Goal: Task Accomplishment & Management: Use online tool/utility

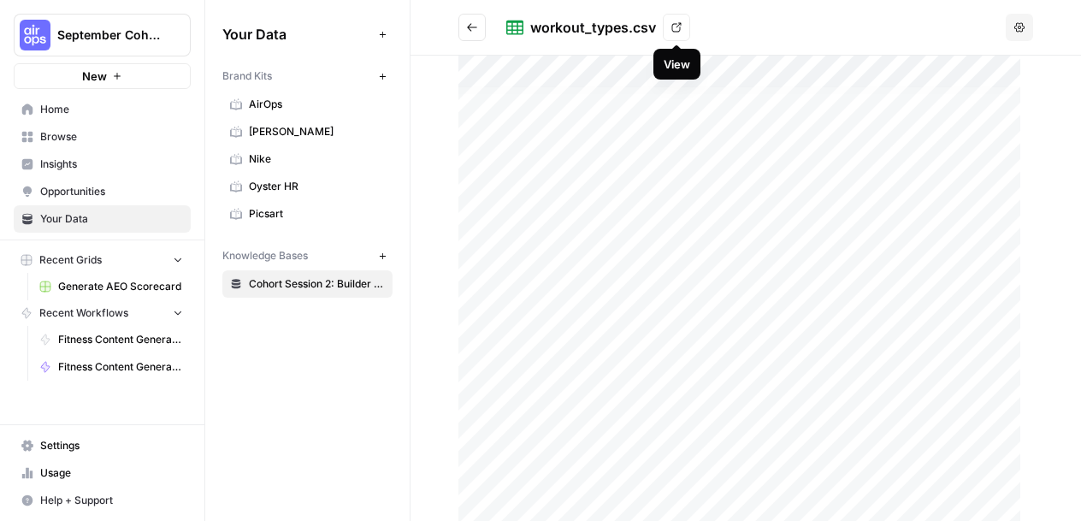
click at [683, 27] on link "View" at bounding box center [676, 27] width 27 height 27
click at [674, 24] on icon at bounding box center [676, 27] width 10 height 10
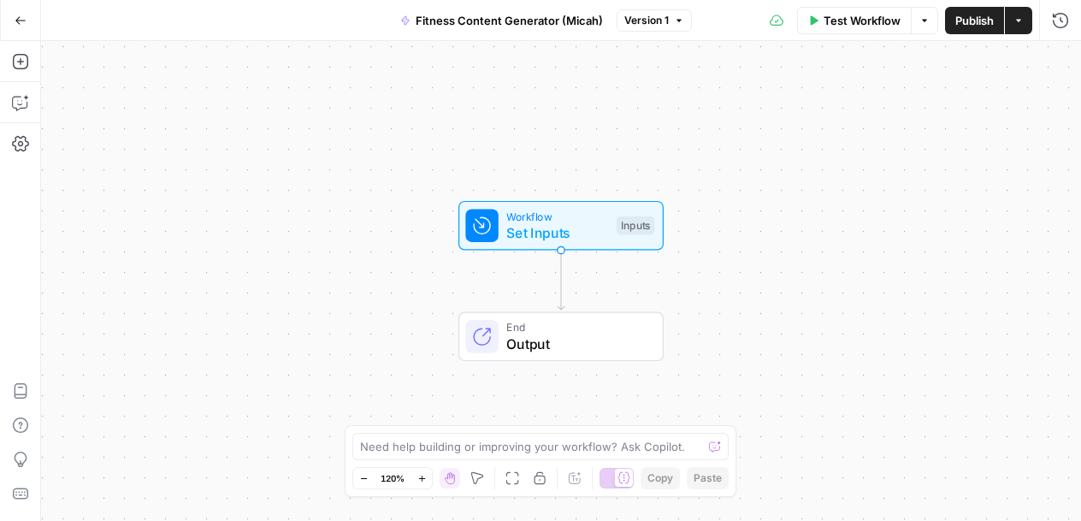
click at [531, 231] on span "Set Inputs" at bounding box center [557, 232] width 102 height 21
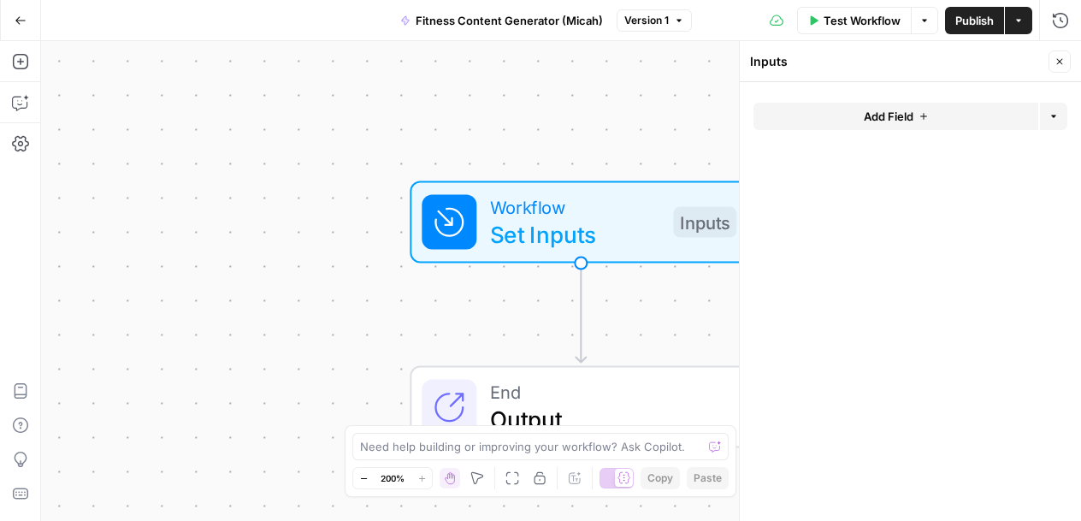
drag, startPoint x: 189, startPoint y: 83, endPoint x: 317, endPoint y: 162, distance: 150.9
click at [189, 85] on div "Workflow Set Inputs Inputs End Output" at bounding box center [561, 281] width 1040 height 480
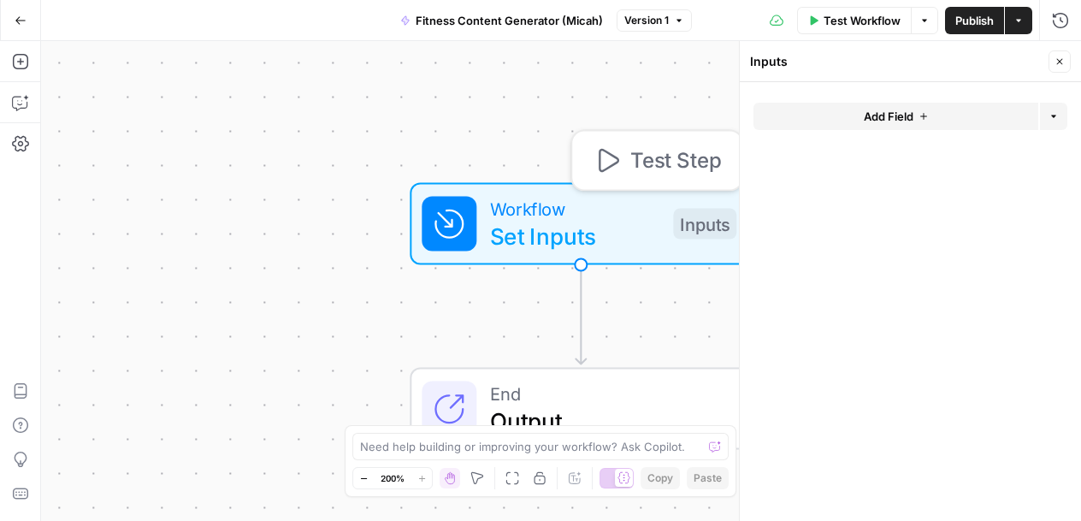
click at [606, 213] on span "Workflow" at bounding box center [574, 208] width 169 height 27
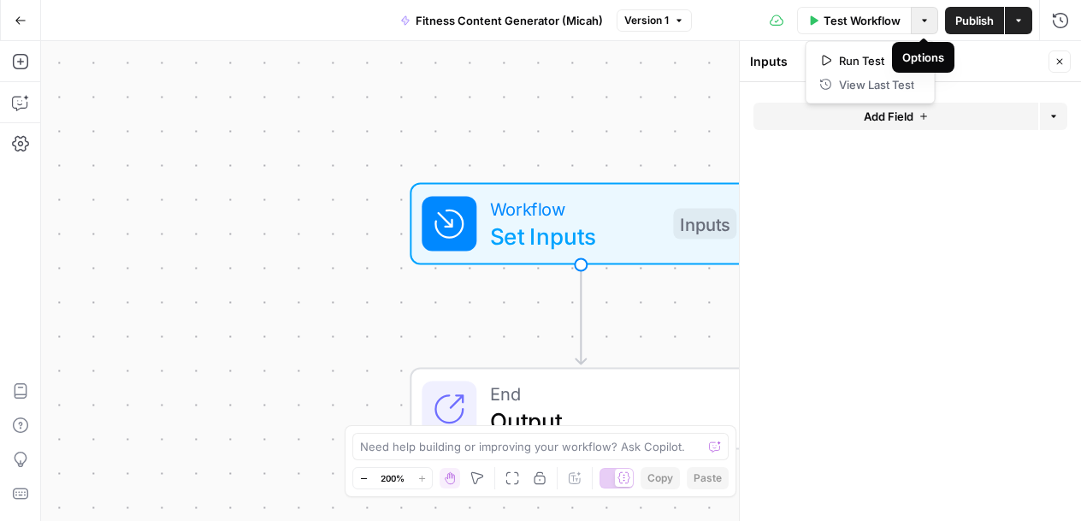
click at [922, 27] on button "Options" at bounding box center [924, 20] width 27 height 27
click at [161, 161] on div "Workflow Set Inputs Inputs End Output" at bounding box center [561, 281] width 1040 height 480
click at [25, 59] on icon "button" at bounding box center [20, 61] width 17 height 17
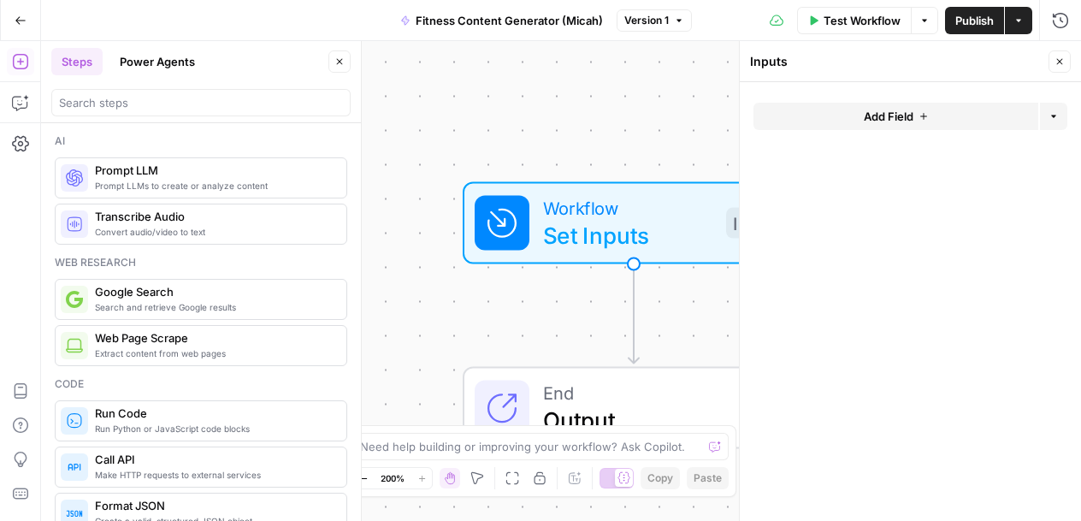
click at [16, 27] on button "Go Back" at bounding box center [20, 20] width 31 height 31
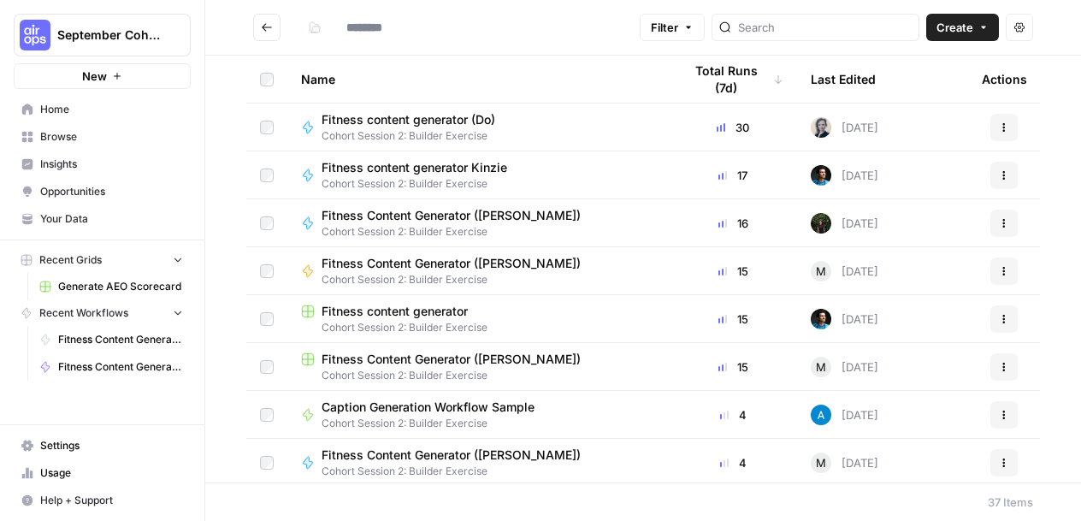
type input "**********"
click at [96, 144] on span "Browse" at bounding box center [111, 136] width 143 height 15
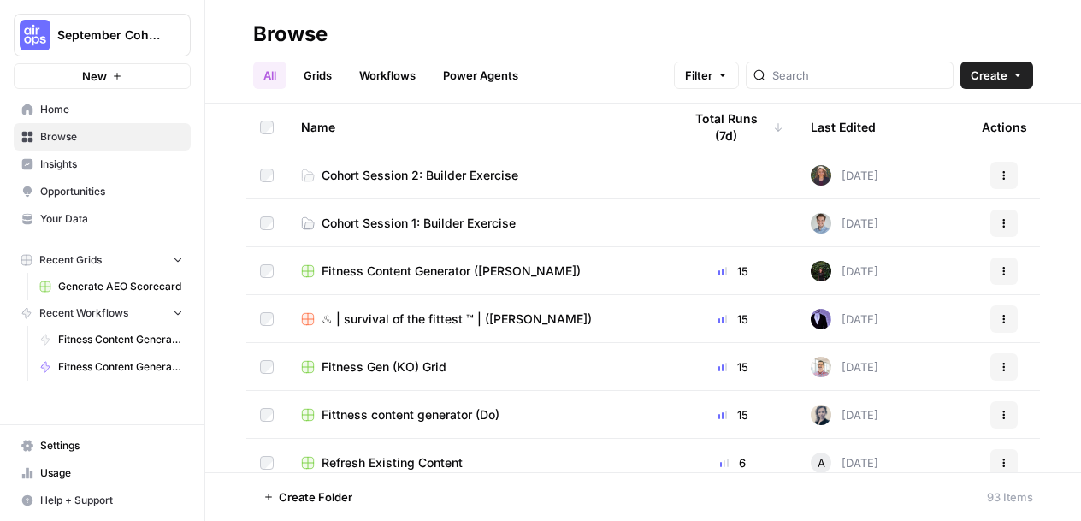
click at [989, 79] on span "Create" at bounding box center [989, 75] width 37 height 17
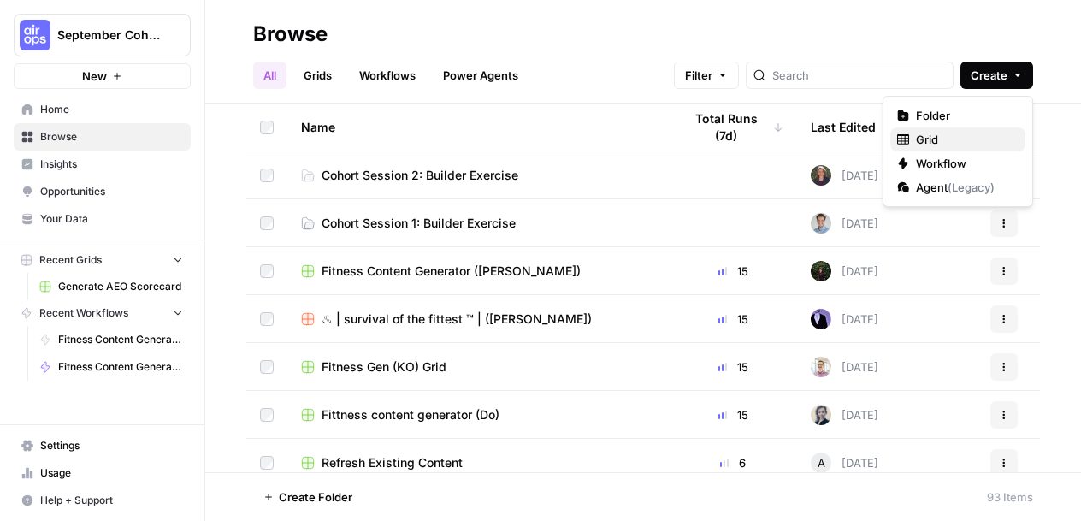
click at [965, 134] on span "Grid" at bounding box center [964, 139] width 96 height 17
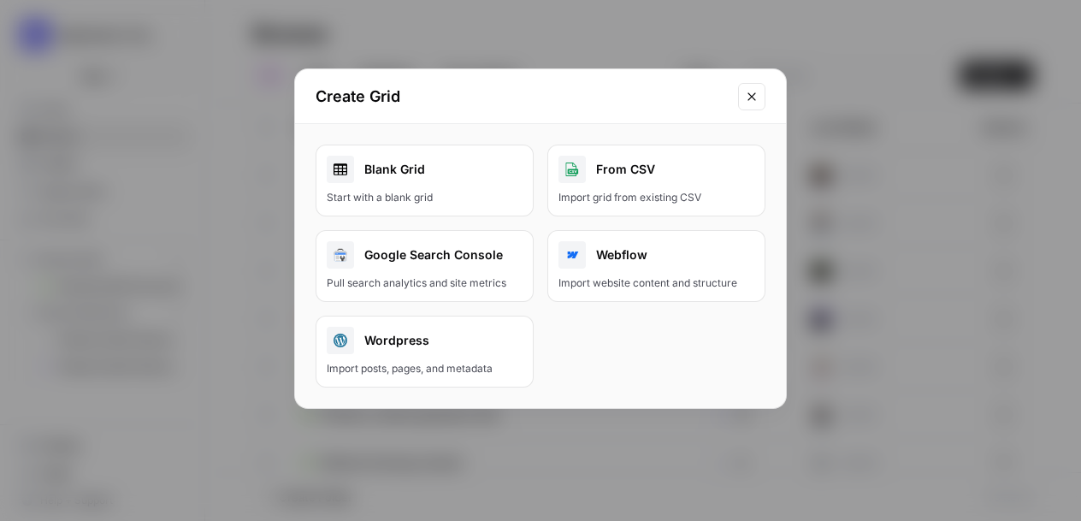
click at [405, 151] on link "Blank Grid Start with a blank grid" at bounding box center [425, 181] width 218 height 72
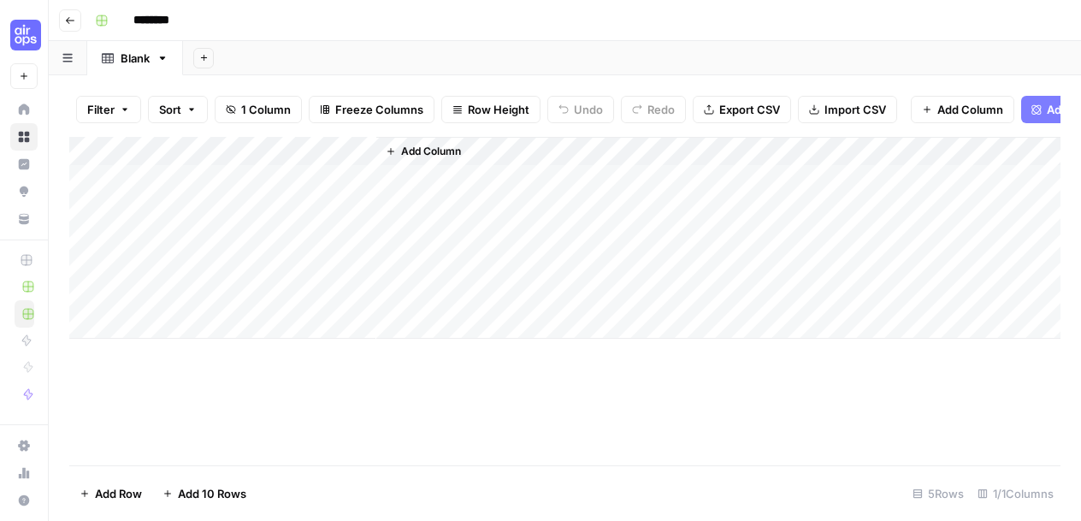
click at [157, 11] on input "********" at bounding box center [174, 20] width 96 height 27
click at [158, 10] on input "********" at bounding box center [174, 20] width 96 height 27
type input "**********"
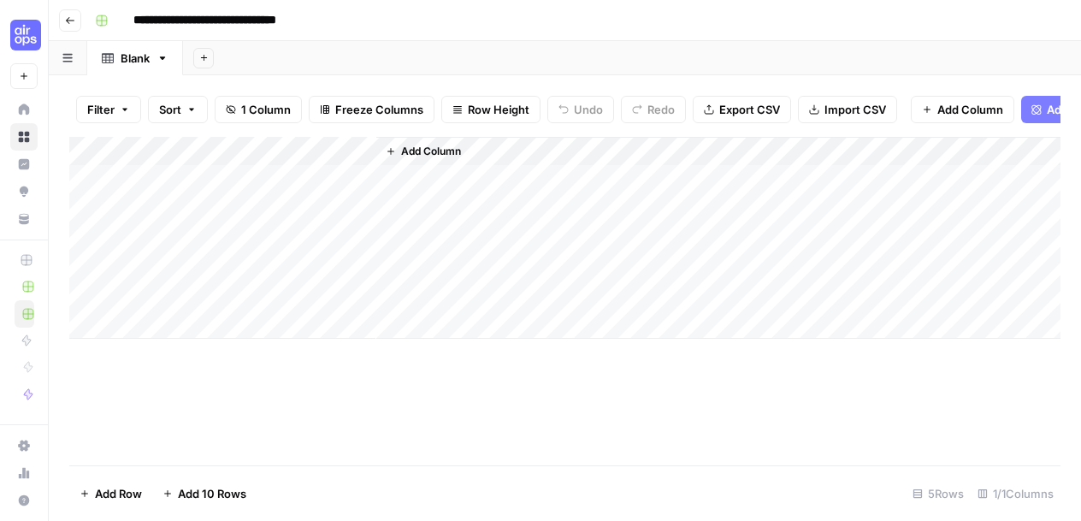
click at [465, 21] on div "**********" at bounding box center [576, 20] width 976 height 27
click at [613, 16] on div "**********" at bounding box center [576, 20] width 976 height 27
click at [750, 57] on div "Add Sheet" at bounding box center [632, 58] width 898 height 34
click at [834, 115] on span "Import CSV" at bounding box center [855, 109] width 62 height 17
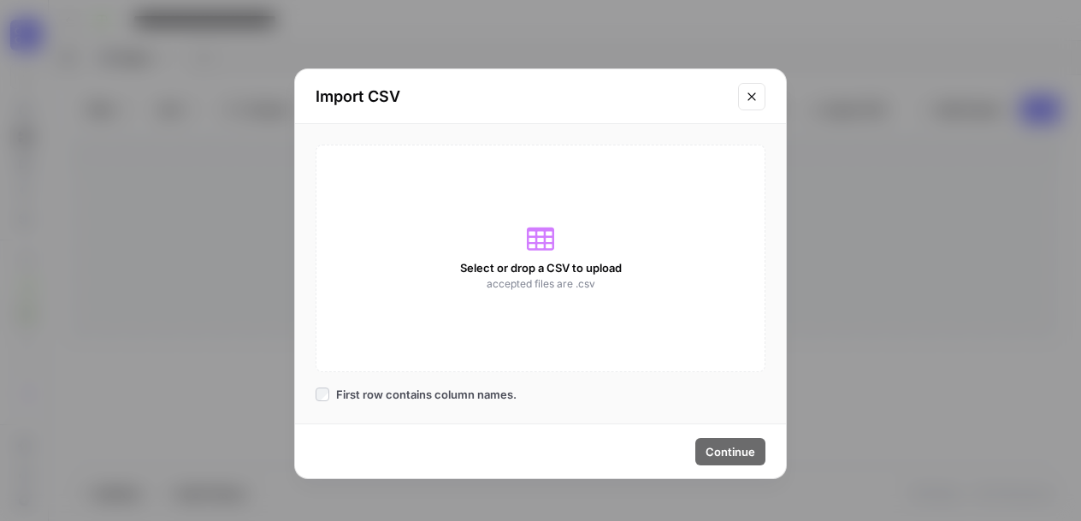
click at [540, 256] on div "Select or drop a CSV to upload accepted files are .csv" at bounding box center [541, 258] width 450 height 227
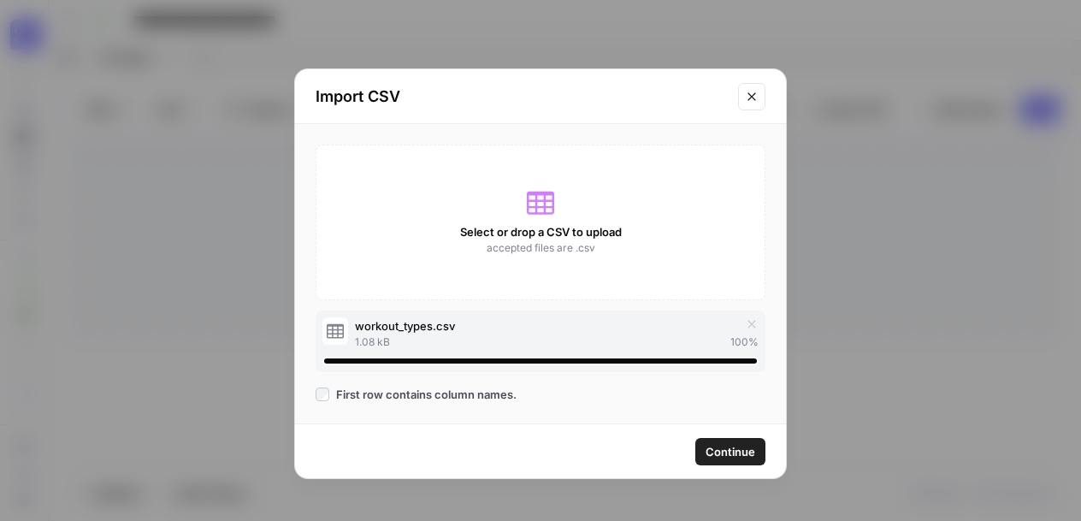
click at [741, 445] on span "Continue" at bounding box center [730, 451] width 50 height 17
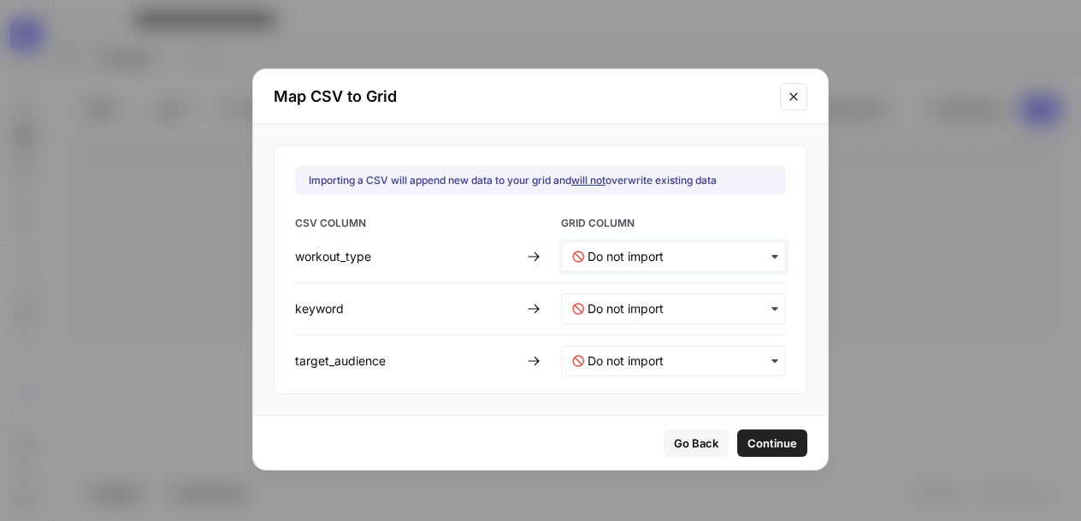
click at [698, 261] on input "text" at bounding box center [680, 256] width 187 height 17
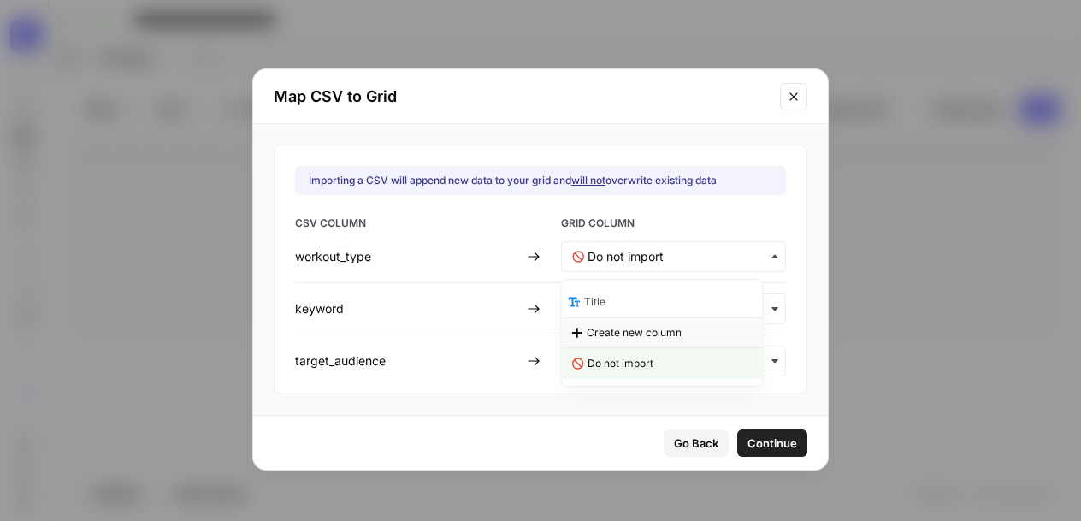
click at [646, 333] on span "Create new column" at bounding box center [634, 332] width 95 height 15
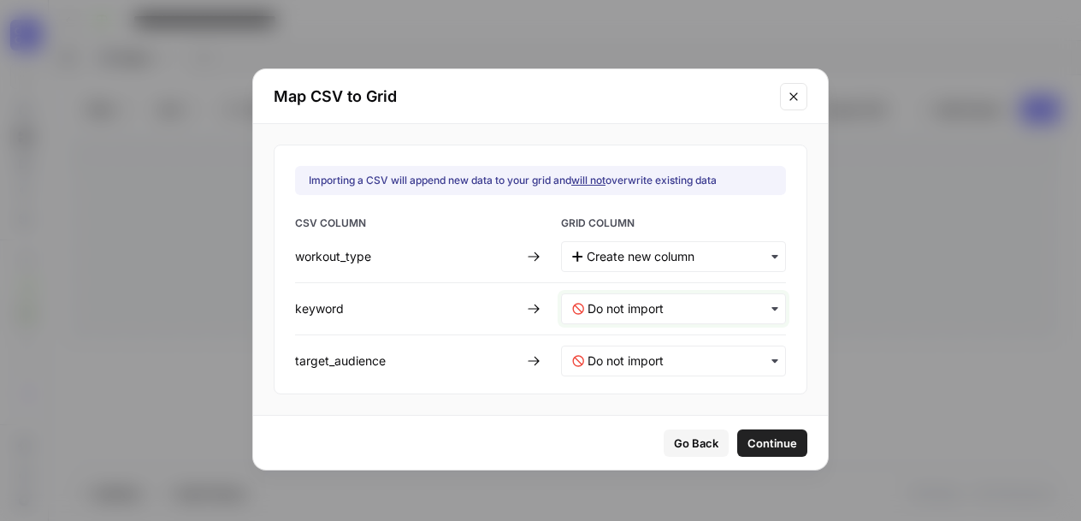
click at [705, 304] on input "text" at bounding box center [680, 308] width 187 height 17
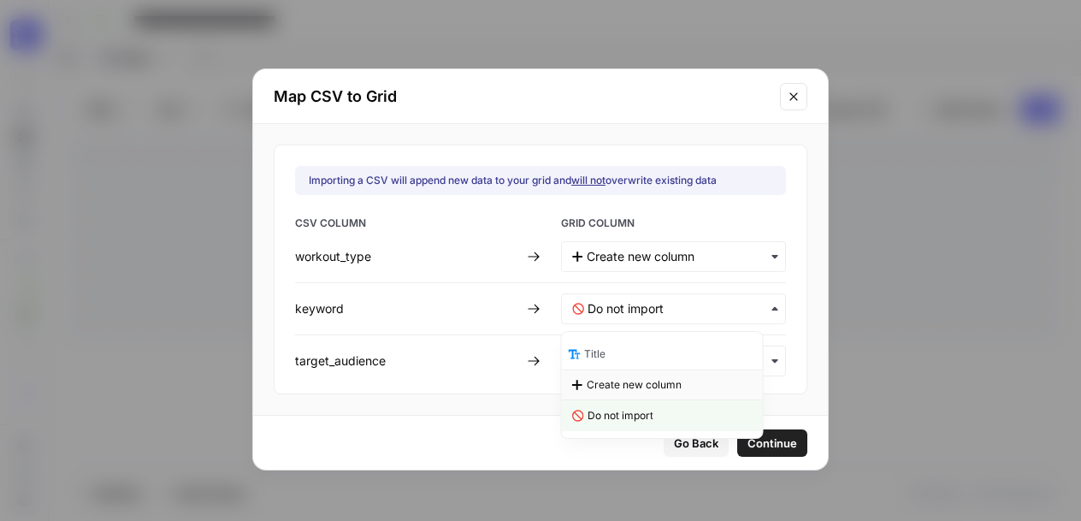
click at [640, 380] on span "Create new column" at bounding box center [634, 384] width 95 height 15
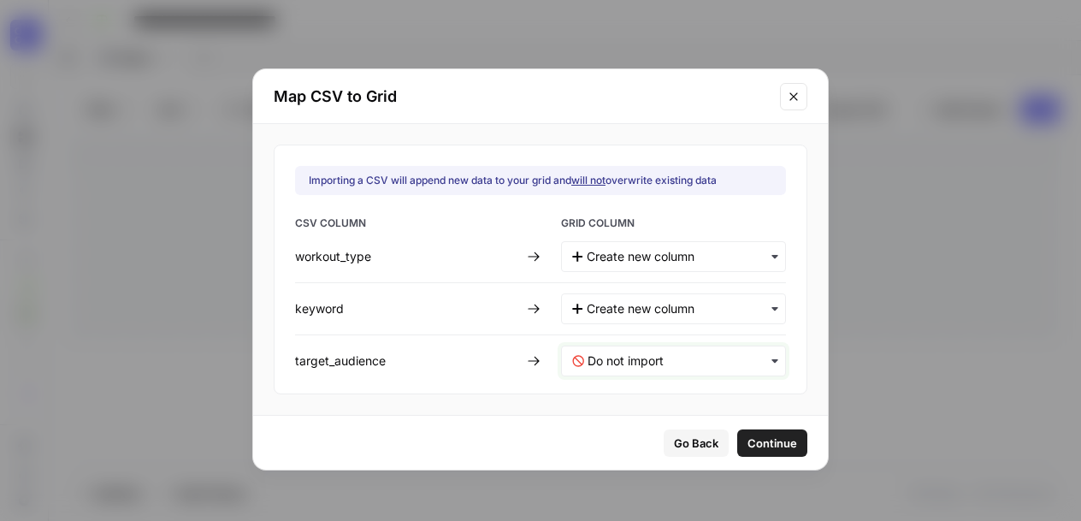
click at [721, 363] on input "text" at bounding box center [680, 360] width 187 height 17
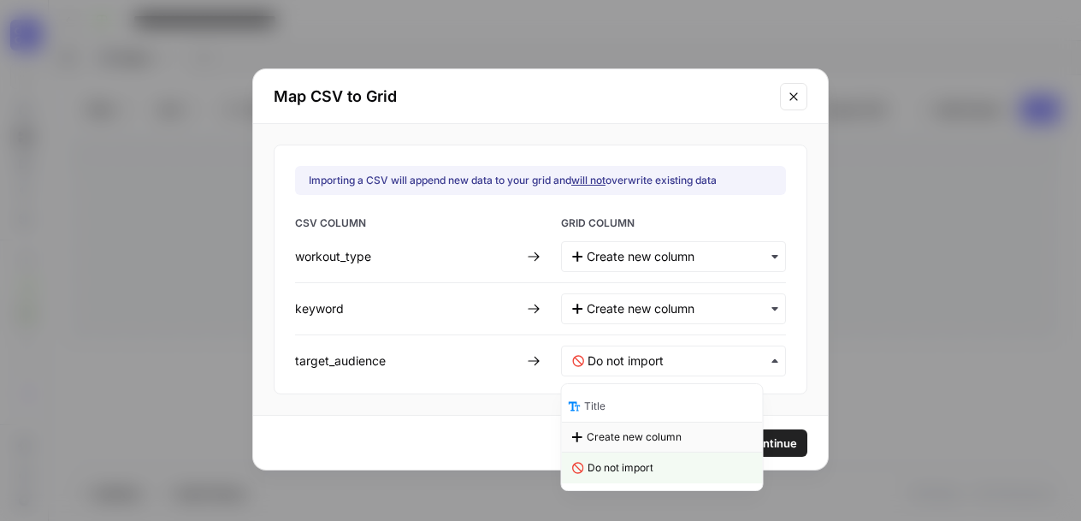
click at [660, 437] on span "Create new column" at bounding box center [634, 436] width 95 height 15
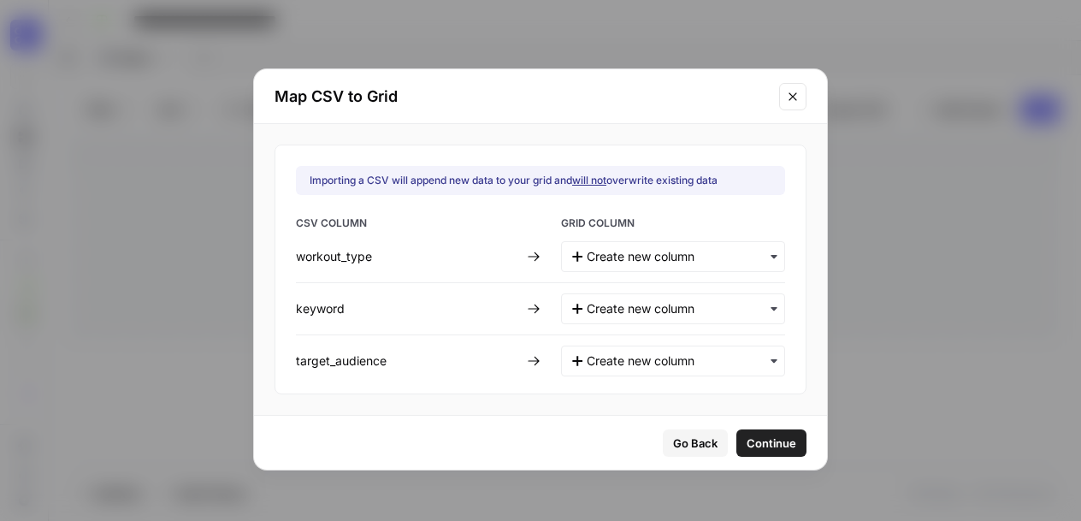
click at [746, 446] on span "Continue" at bounding box center [771, 442] width 50 height 17
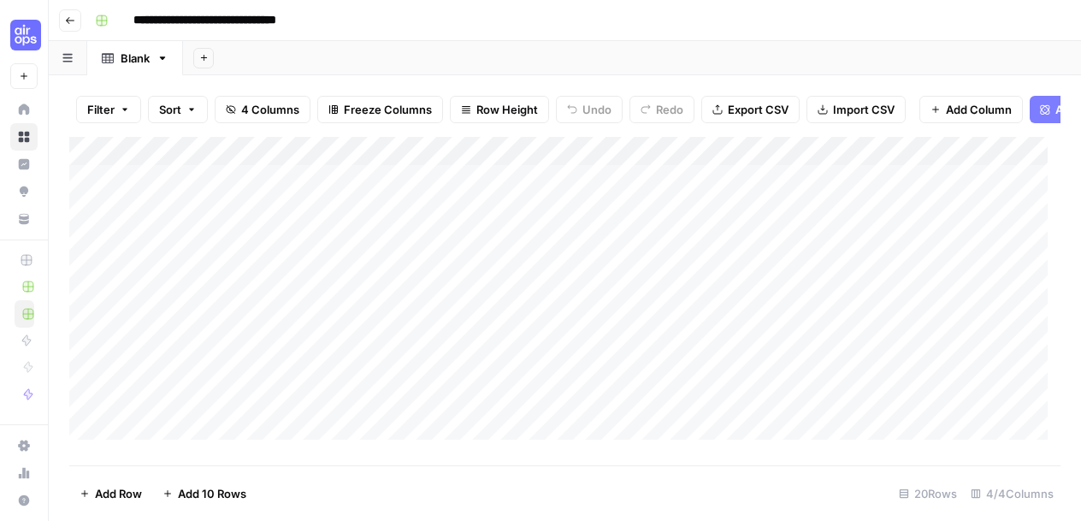
click at [91, 194] on div "Add Column" at bounding box center [564, 295] width 991 height 316
drag, startPoint x: 91, startPoint y: 218, endPoint x: 91, endPoint y: 239, distance: 20.5
click at [91, 218] on div "Add Column" at bounding box center [564, 295] width 991 height 316
click at [93, 243] on div "Add Column" at bounding box center [564, 295] width 991 height 316
click at [91, 289] on div "Add Column" at bounding box center [564, 295] width 991 height 316
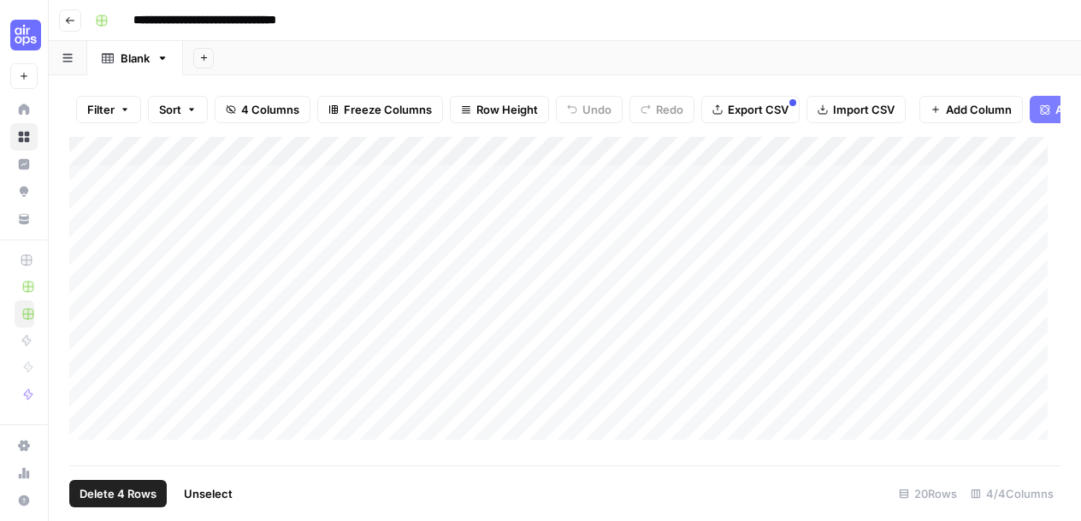
click at [86, 280] on div "Add Column" at bounding box center [564, 295] width 991 height 316
click at [90, 297] on div "Add Column" at bounding box center [564, 295] width 991 height 316
click at [81, 306] on div "Add Column" at bounding box center [564, 295] width 991 height 316
click at [74, 306] on div "Add Column" at bounding box center [564, 295] width 991 height 316
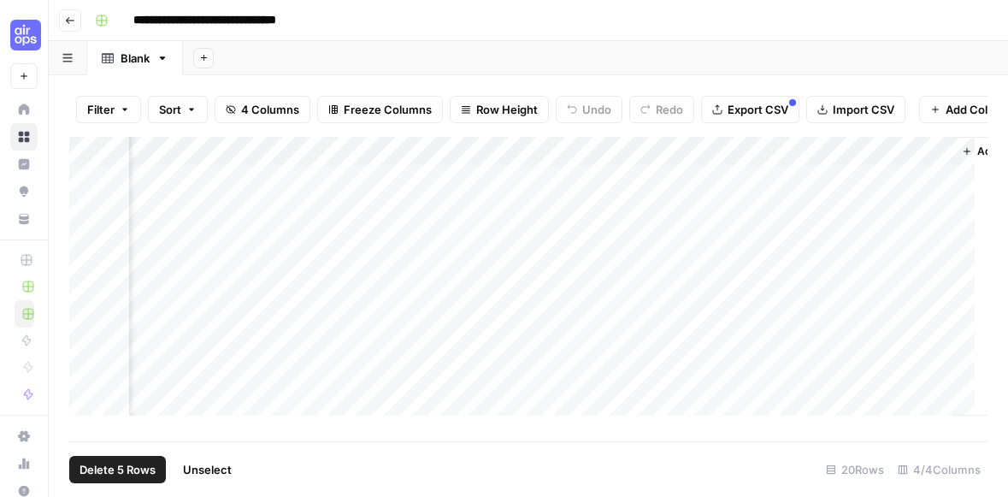
click at [114, 470] on span "Delete 5 Rows" at bounding box center [118, 469] width 76 height 17
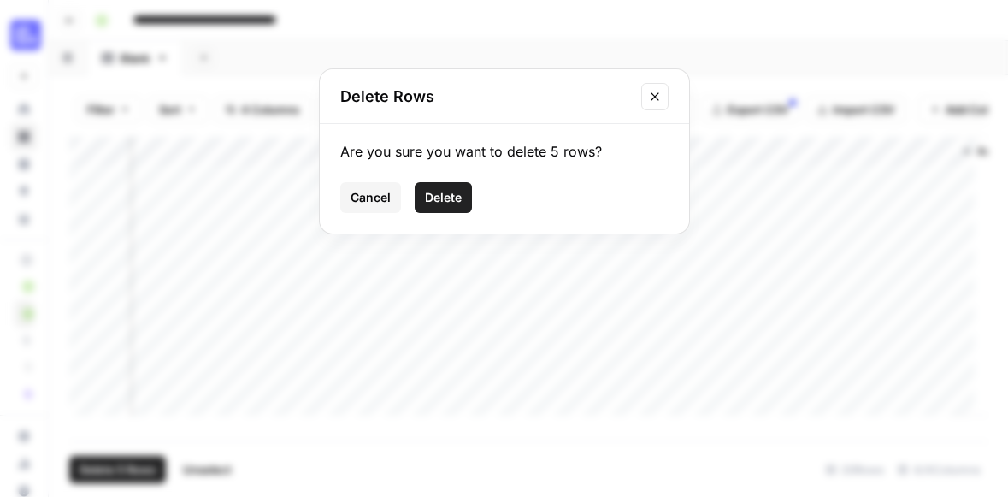
click at [451, 192] on span "Delete" at bounding box center [443, 197] width 37 height 17
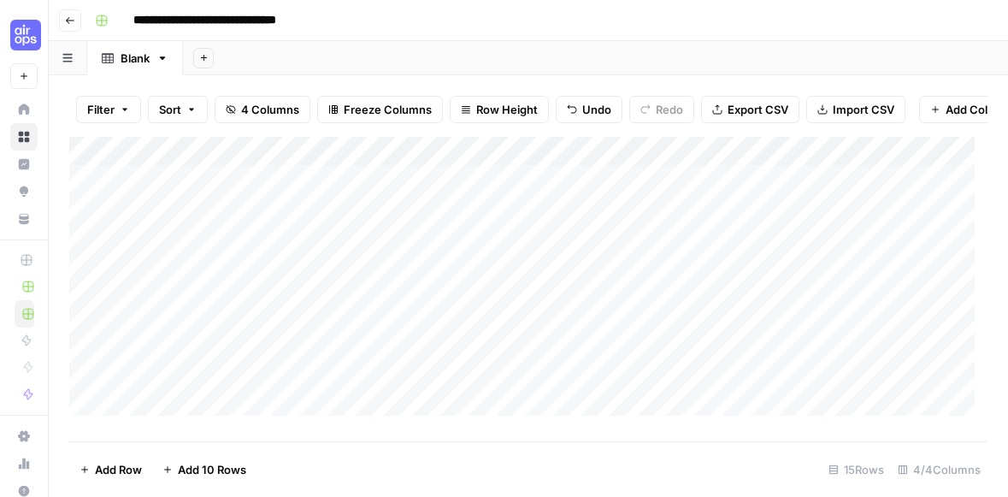
click at [359, 160] on div "Add Column" at bounding box center [528, 283] width 918 height 292
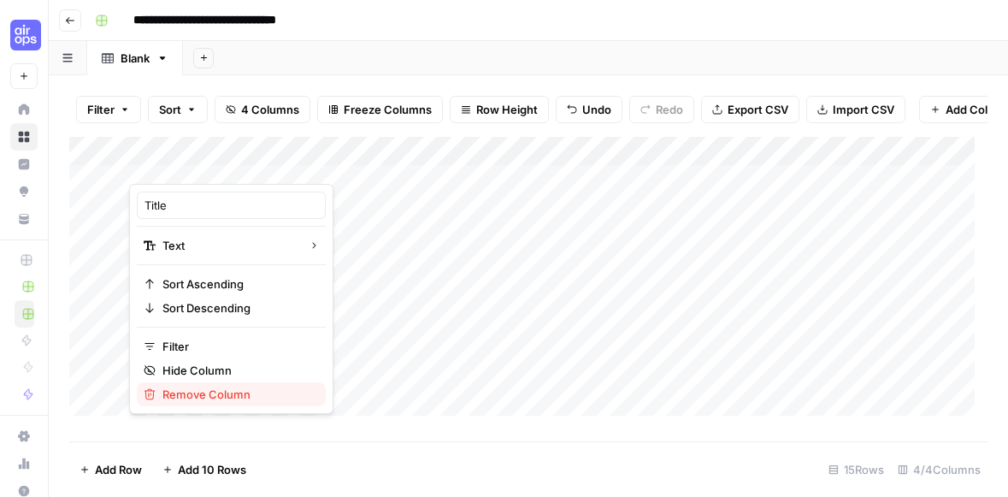
click at [221, 399] on span "Remove Column" at bounding box center [237, 394] width 150 height 17
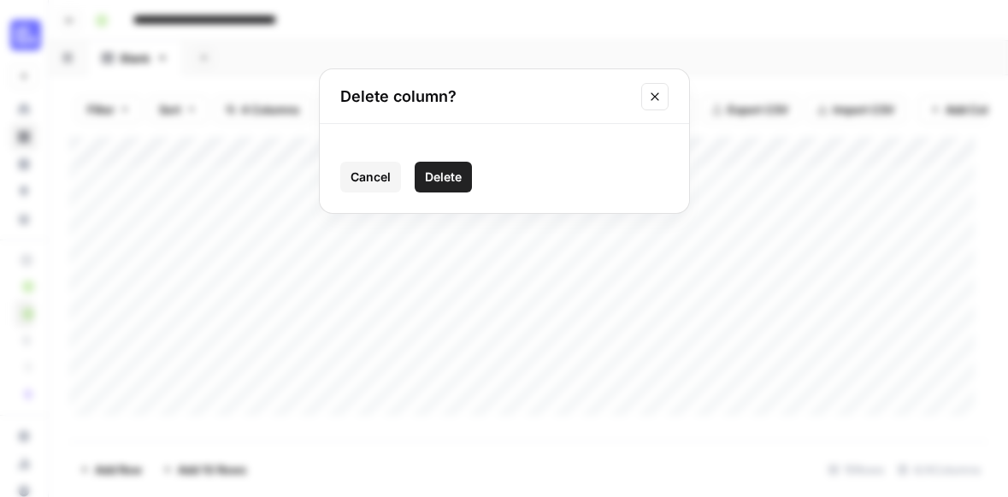
click at [445, 169] on span "Delete" at bounding box center [443, 176] width 37 height 17
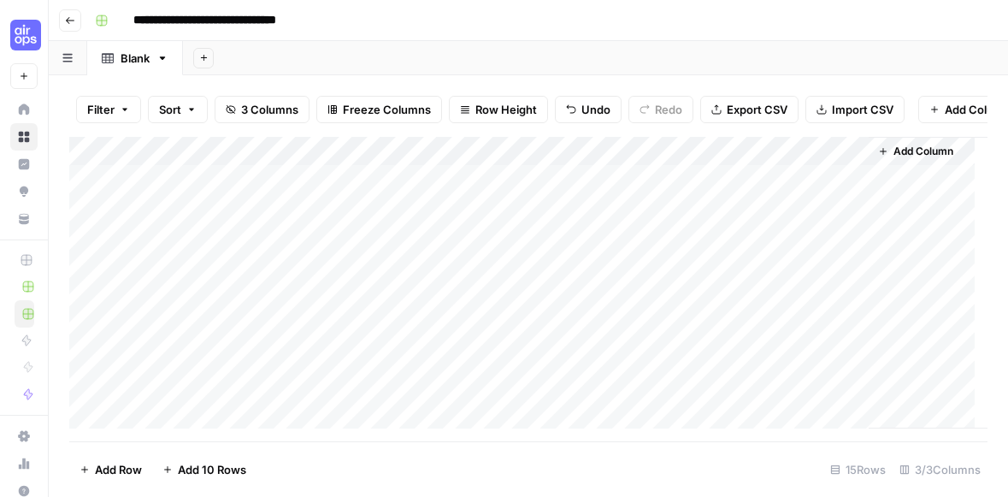
click at [934, 159] on span "Add Column" at bounding box center [924, 151] width 60 height 15
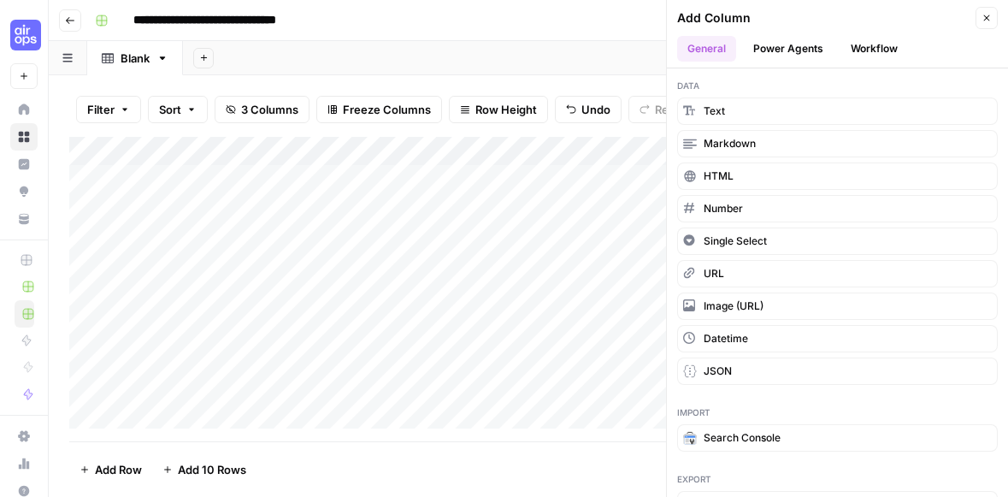
click at [885, 43] on button "Workflow" at bounding box center [875, 49] width 68 height 26
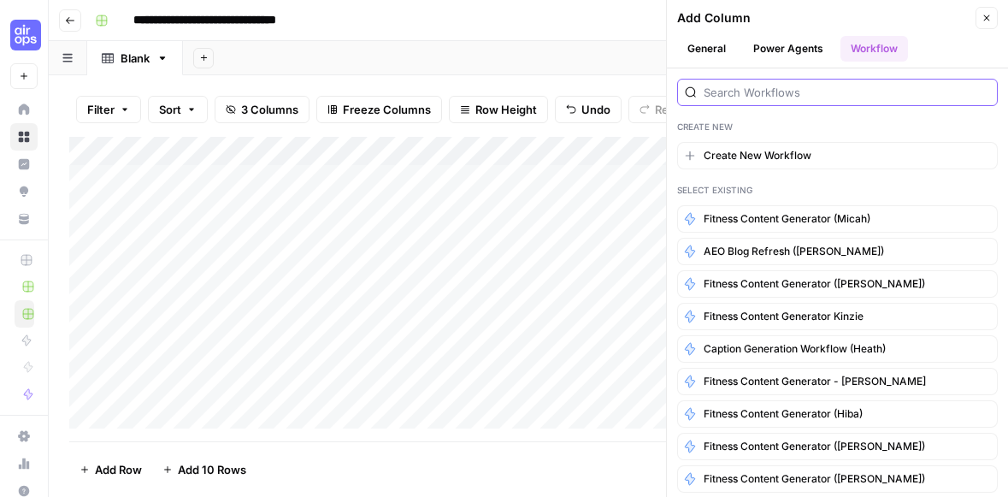
click at [814, 92] on input "search" at bounding box center [847, 92] width 286 height 17
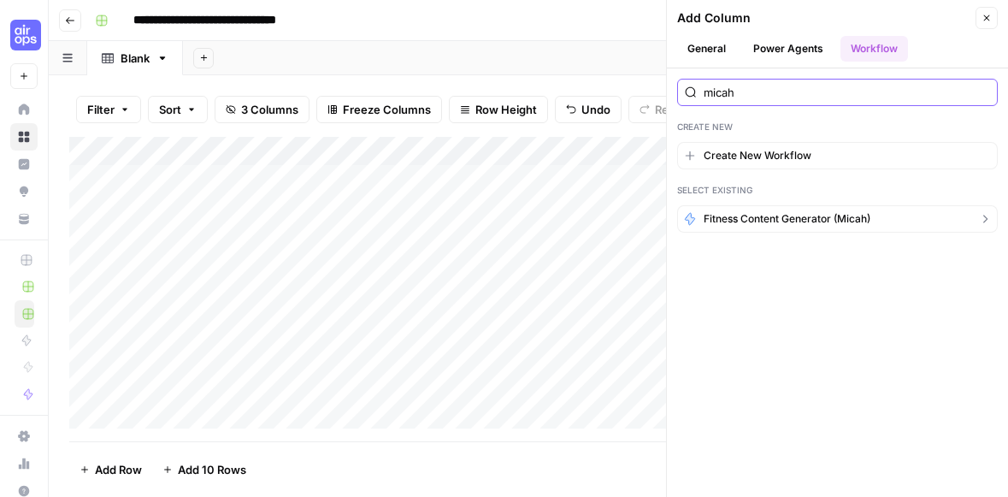
type input "micah"
click at [827, 209] on button "Fitness Content Generator (Micah)" at bounding box center [837, 218] width 321 height 27
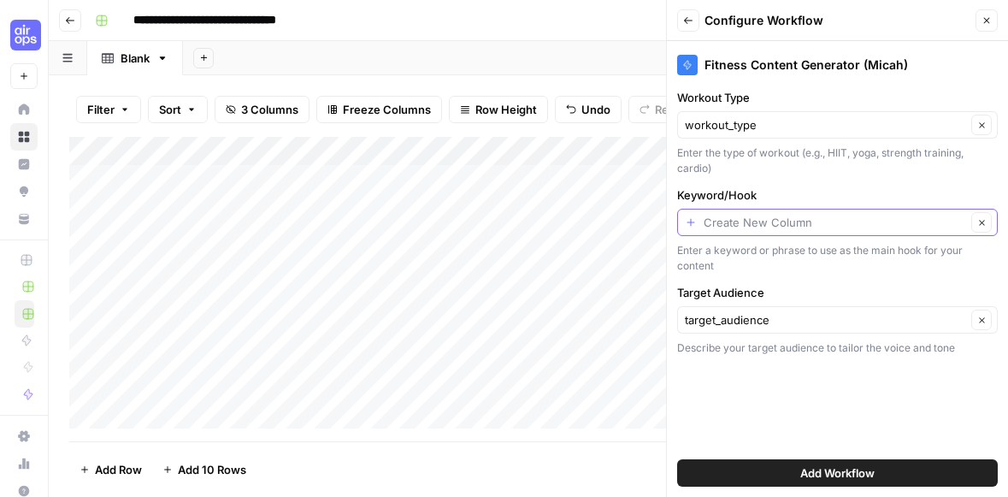
click at [805, 227] on input "Keyword/Hook" at bounding box center [835, 222] width 263 height 17
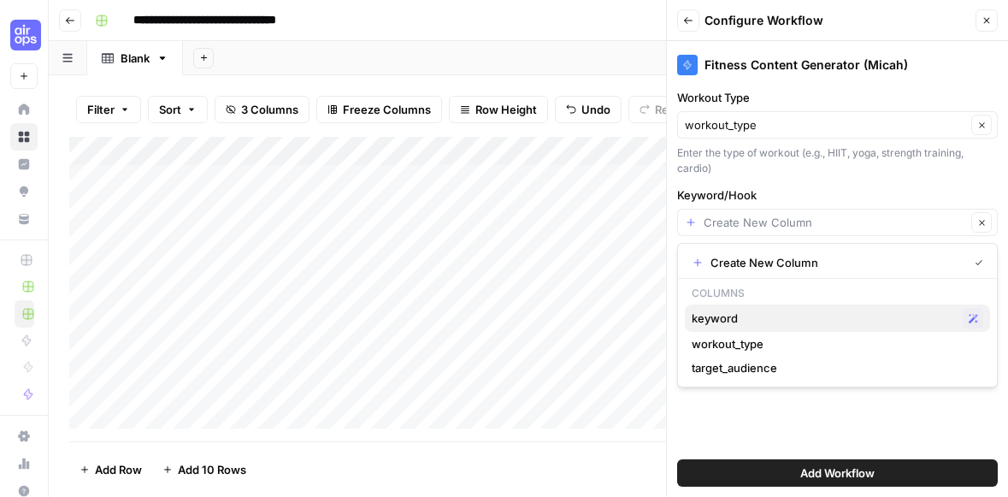
click at [788, 318] on span "keyword" at bounding box center [824, 318] width 264 height 17
type input "keyword"
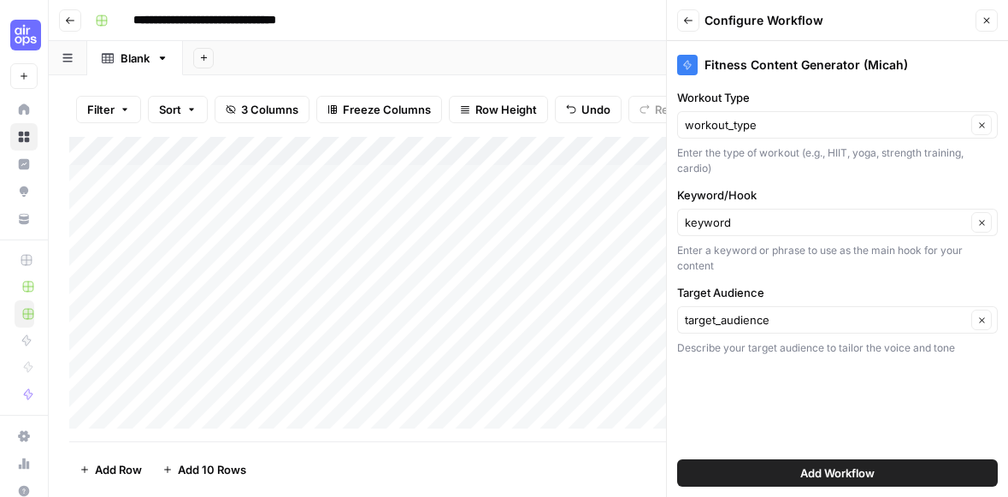
drag, startPoint x: 788, startPoint y: 479, endPoint x: 788, endPoint y: 490, distance: 11.1
click at [788, 488] on div "Add Workflow" at bounding box center [837, 473] width 321 height 48
click at [818, 471] on span "Add Workflow" at bounding box center [837, 472] width 74 height 17
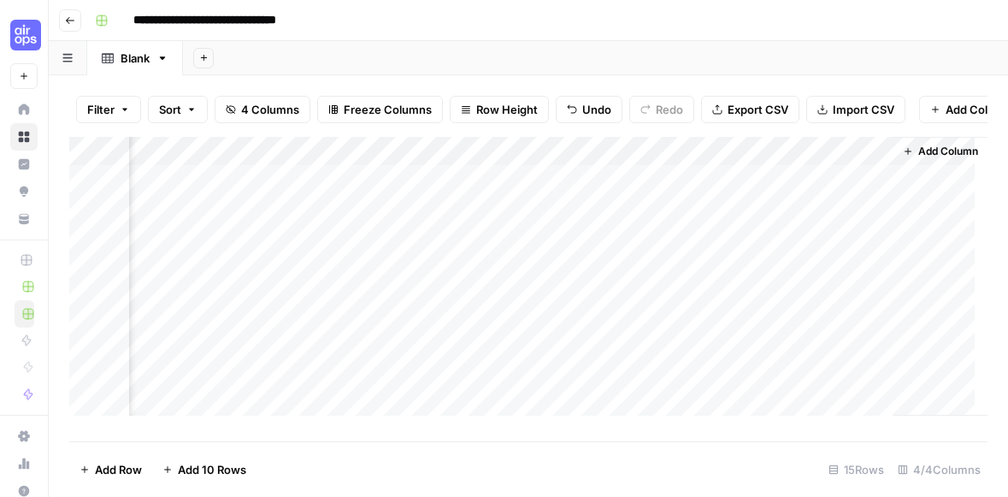
scroll to position [0, 253]
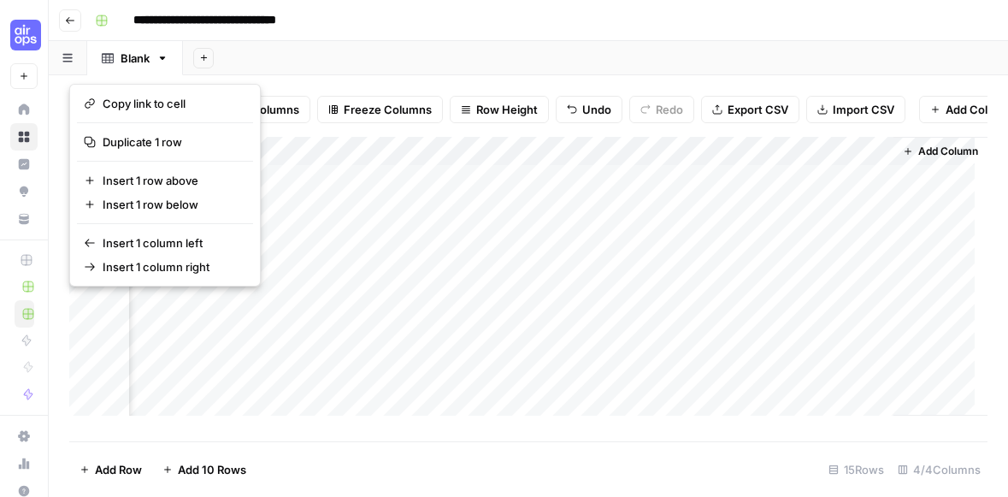
click at [740, 186] on div "Add Column" at bounding box center [528, 283] width 918 height 292
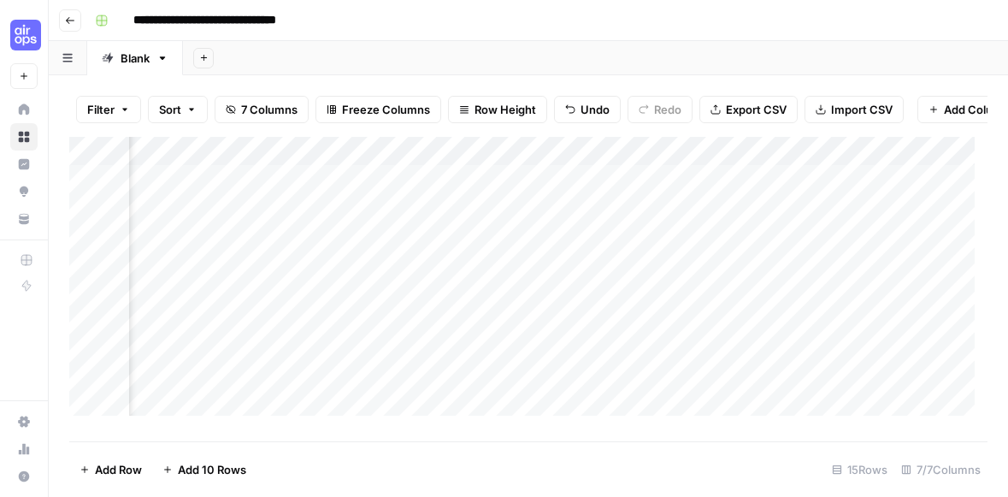
click at [786, 192] on div "Add Column" at bounding box center [528, 283] width 918 height 292
click at [677, 189] on div "Add Column" at bounding box center [528, 283] width 918 height 292
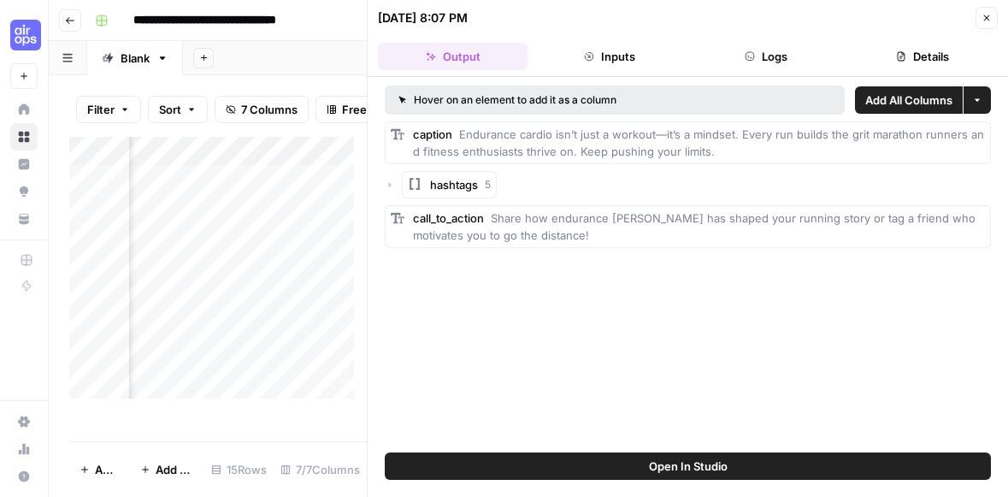
click at [440, 184] on span "hashtags" at bounding box center [454, 184] width 48 height 17
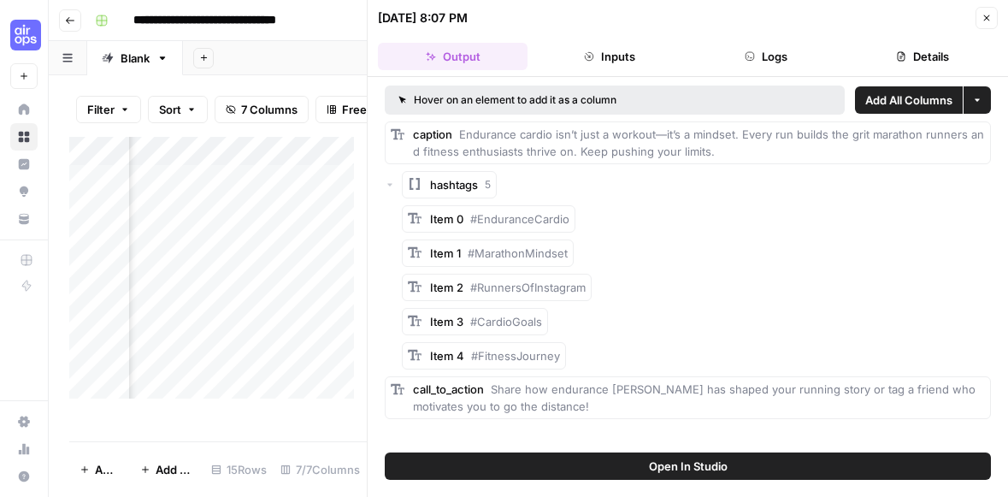
scroll to position [0, 254]
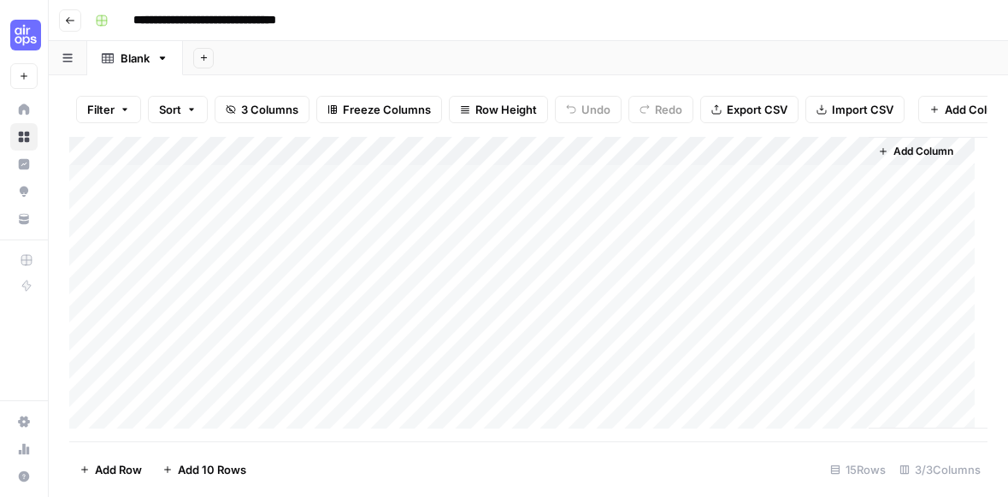
click at [73, 22] on icon "button" at bounding box center [70, 20] width 10 height 10
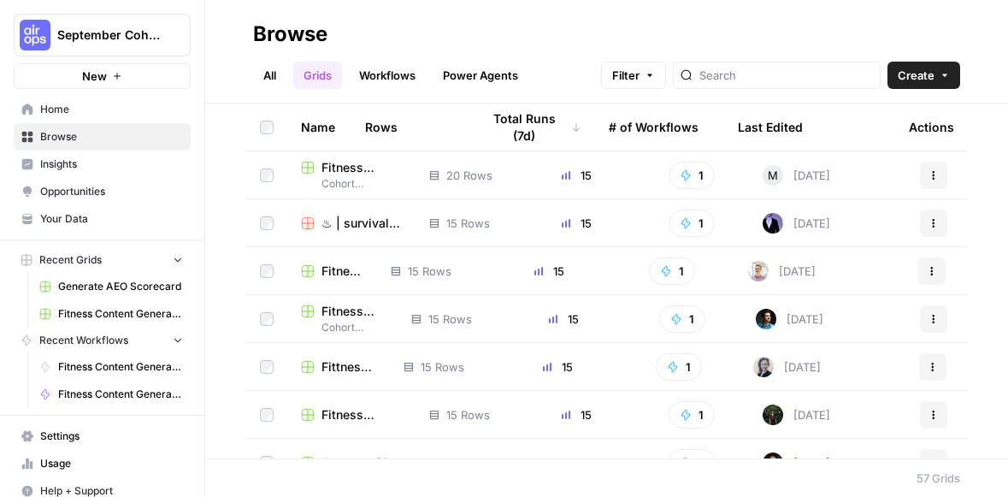
click at [768, 169] on span "M" at bounding box center [773, 175] width 10 height 17
click at [815, 77] on input "search" at bounding box center [786, 75] width 174 height 17
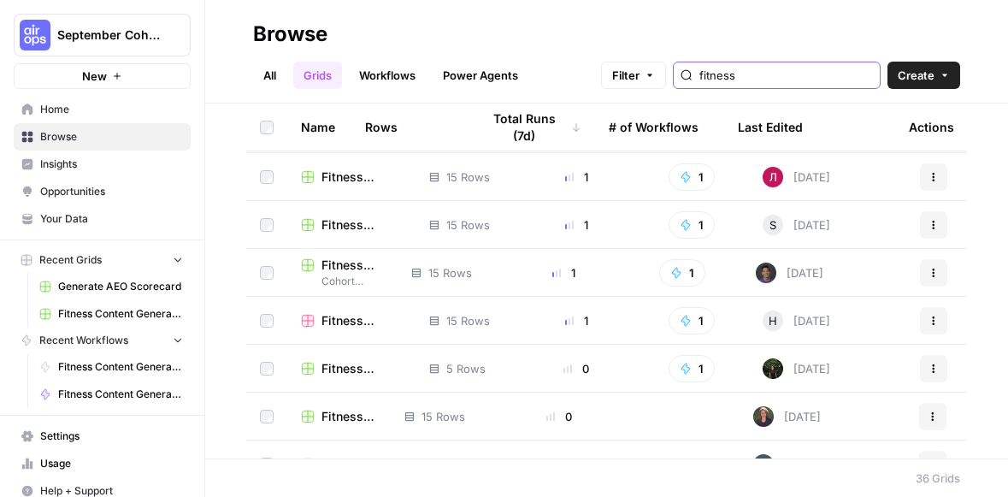
scroll to position [1055, 0]
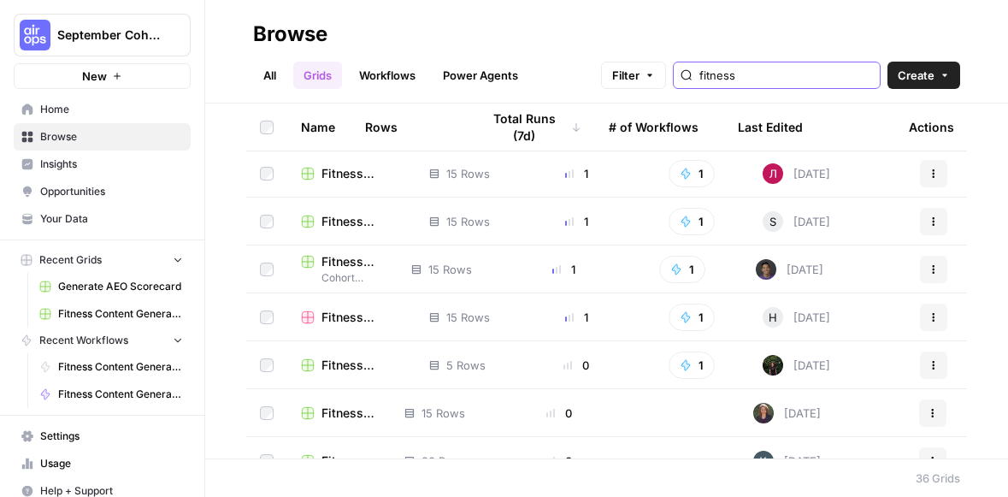
type input "fitness"
click at [322, 410] on span "Fitness Content Generator (Micah)" at bounding box center [350, 412] width 56 height 17
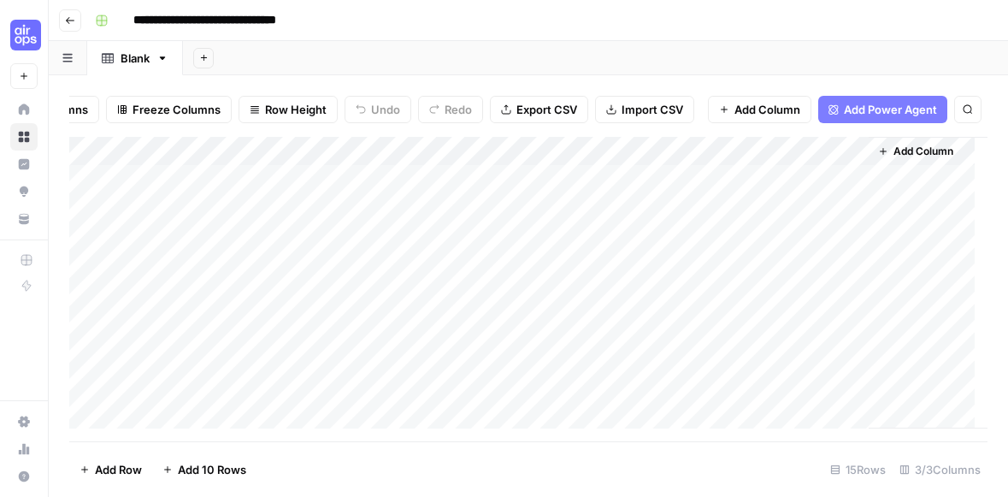
scroll to position [1, 0]
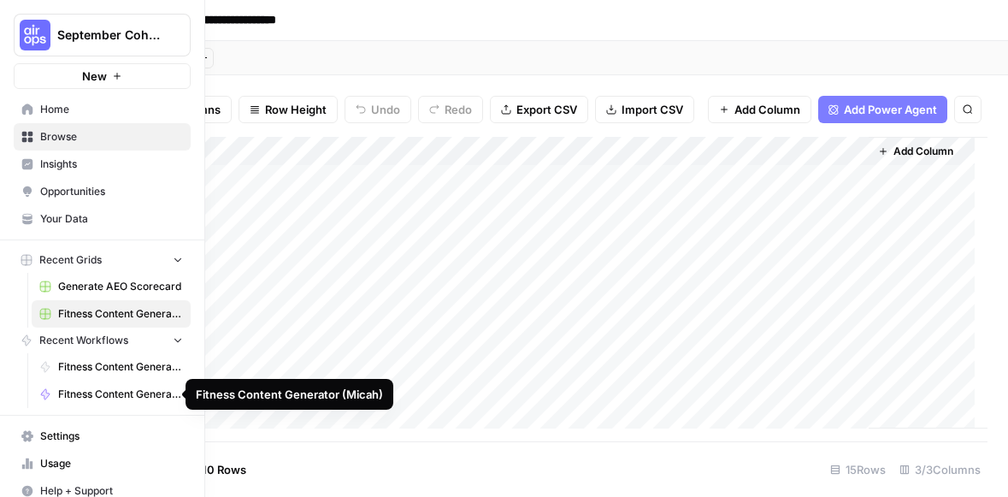
click at [103, 389] on span "Fitness Content Generator (Micah)" at bounding box center [120, 393] width 125 height 15
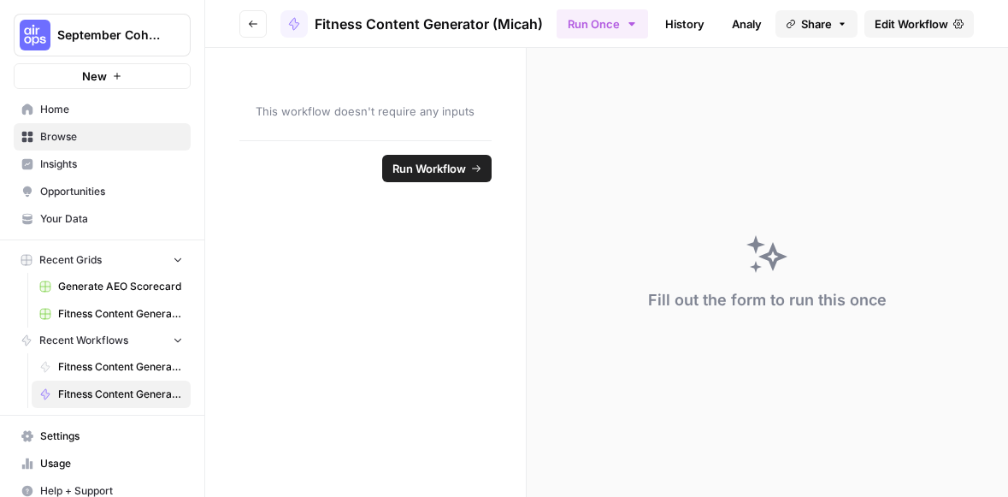
click at [738, 181] on div "Fill out the form to run this once" at bounding box center [767, 272] width 481 height 449
click at [381, 99] on div "This workflow doesn't require any inputs" at bounding box center [365, 94] width 321 height 92
click at [826, 291] on div "Fill out the form to run this once" at bounding box center [767, 300] width 239 height 24
click at [881, 289] on div "Fill out the form to run this once" at bounding box center [767, 272] width 481 height 449
click at [897, 32] on link "Edit Workflow" at bounding box center [918, 23] width 109 height 27
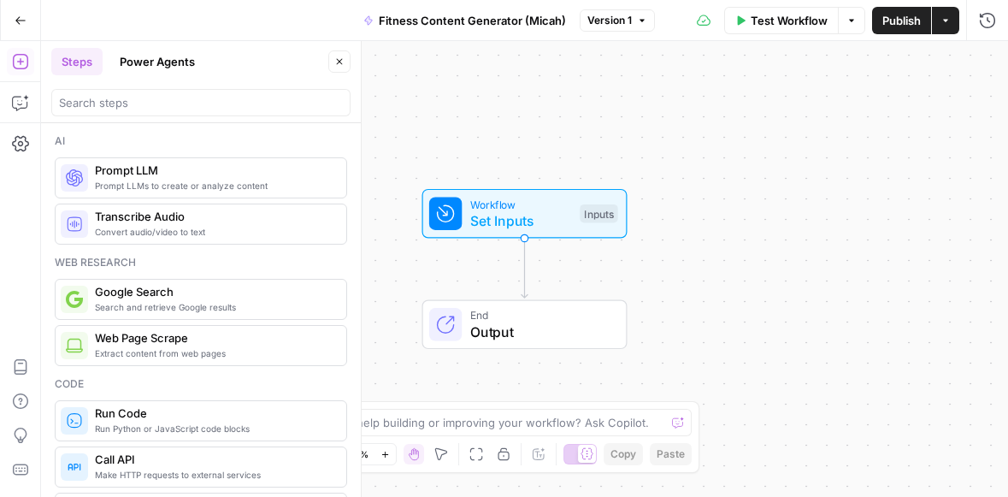
click at [485, 242] on div "Workflow Set Inputs Inputs End Output" at bounding box center [524, 269] width 967 height 456
click at [595, 220] on div "Inputs" at bounding box center [599, 213] width 38 height 19
click at [853, 20] on icon "button" at bounding box center [852, 20] width 10 height 10
click at [853, 21] on icon "button" at bounding box center [852, 20] width 10 height 10
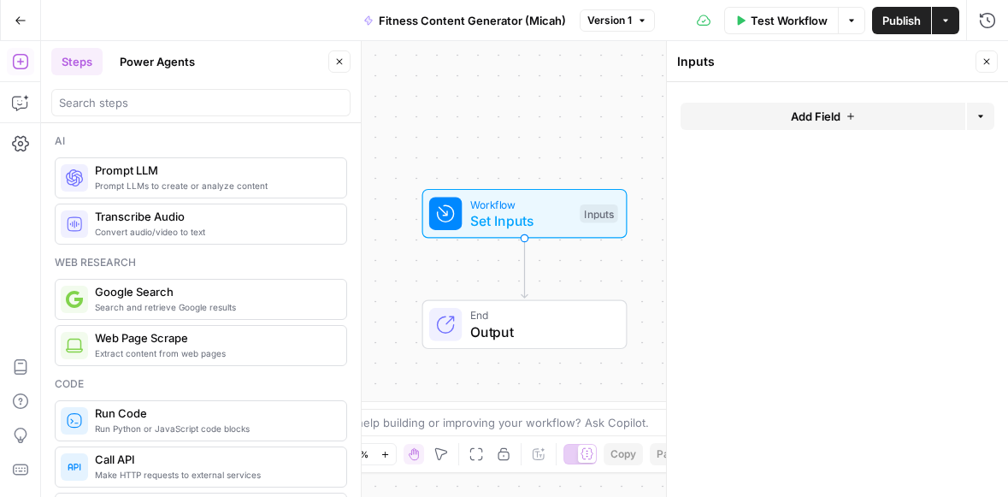
click at [851, 38] on div "Test Workflow Options Publish Actions Run History" at bounding box center [831, 20] width 353 height 40
click at [496, 26] on span "Fitness Content Generator (Micah)" at bounding box center [472, 20] width 187 height 17
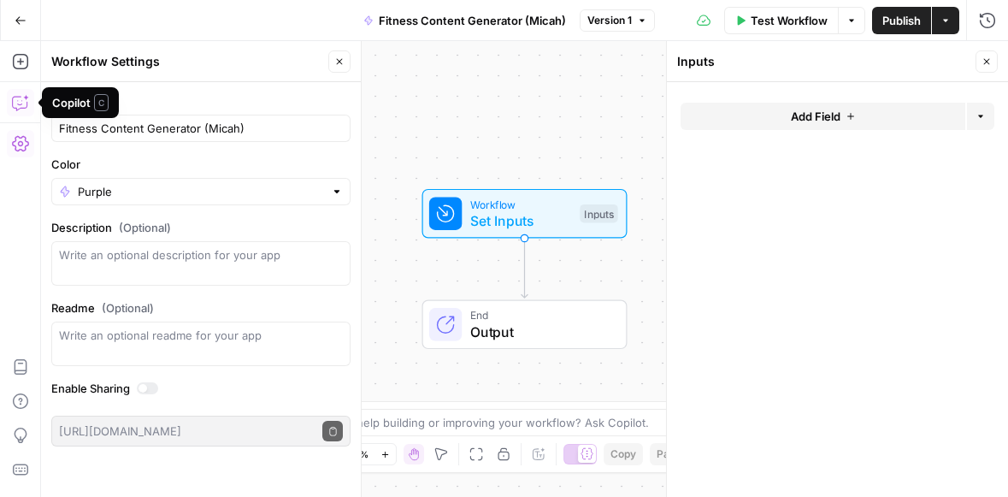
click at [23, 101] on icon "button" at bounding box center [20, 102] width 17 height 17
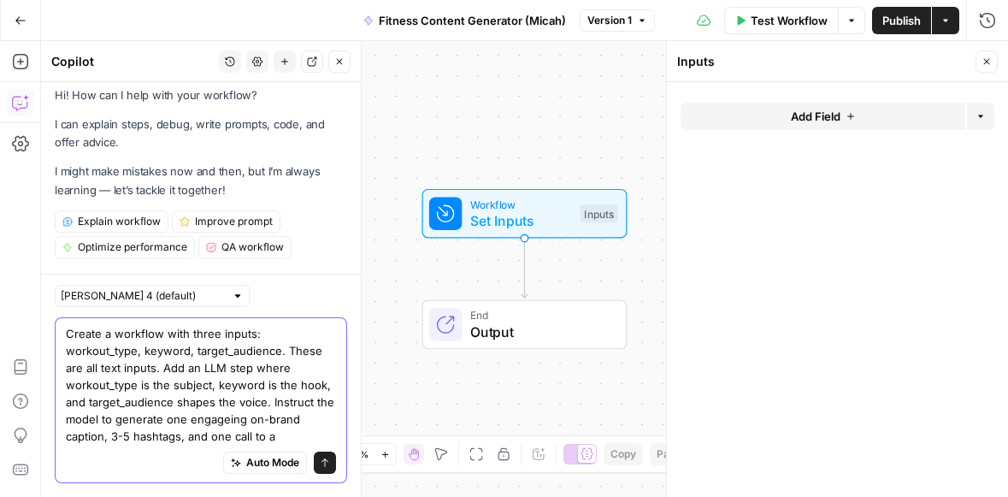
scroll to position [57, 0]
type textarea "Create a workflow with three inputs: workout_type, keyword, target_audience. Th…"
drag, startPoint x: 58, startPoint y: 314, endPoint x: 149, endPoint y: 463, distance: 174.2
click at [156, 469] on div "Create a workflow with three inputs: workout_type, keyword, target_audience. Th…" at bounding box center [201, 400] width 292 height 166
drag, startPoint x: 134, startPoint y: 440, endPoint x: 53, endPoint y: 318, distance: 146.1
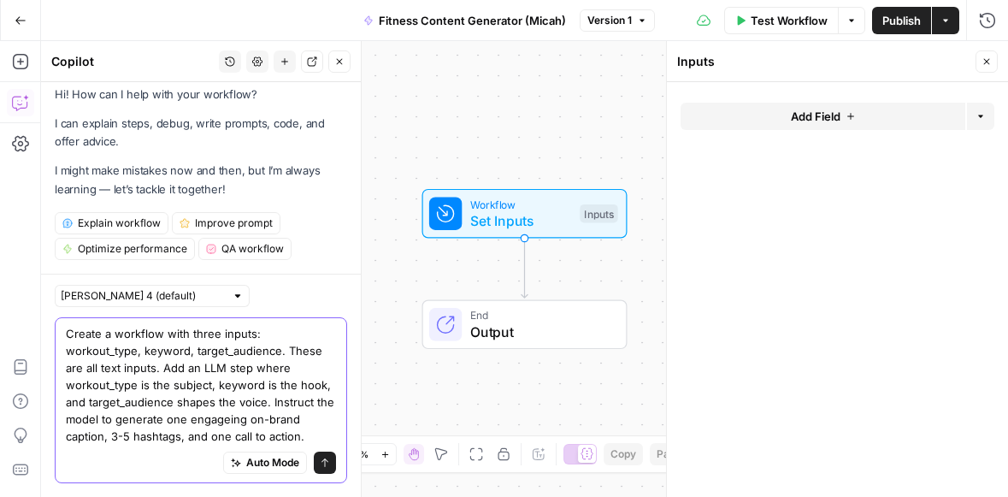
click at [53, 319] on div "[PERSON_NAME] 4 (default) Create a workflow with three inputs: workout_type, ke…" at bounding box center [201, 385] width 320 height 223
click at [317, 457] on button "Send" at bounding box center [325, 462] width 22 height 22
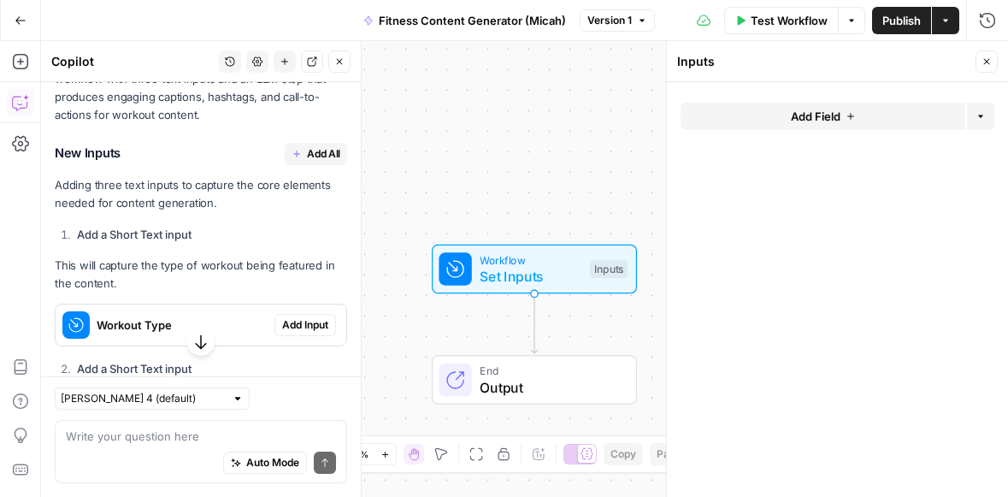
scroll to position [503, 0]
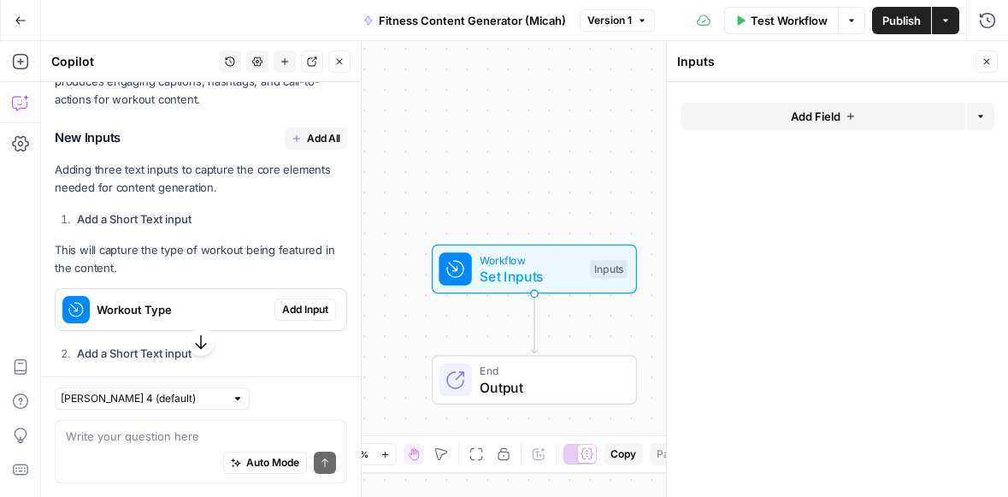
click at [306, 312] on span "Add Input" at bounding box center [305, 309] width 46 height 15
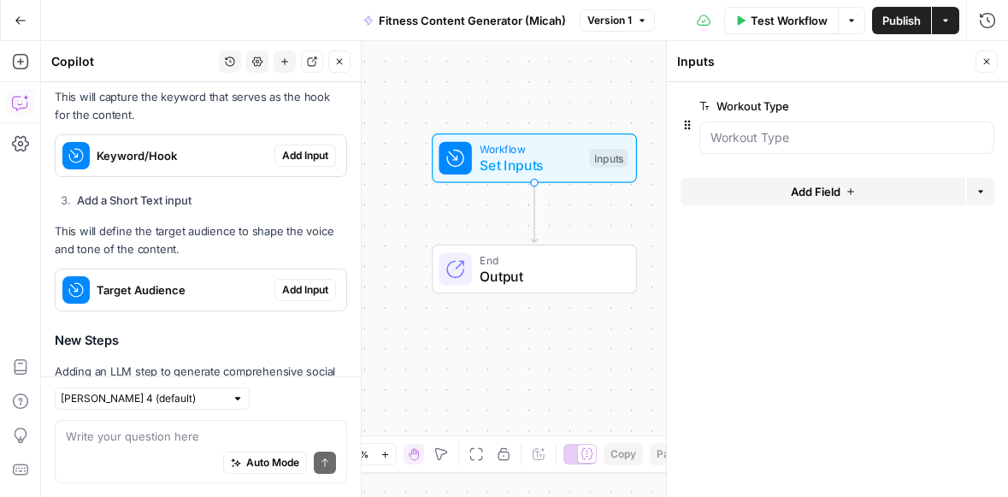
scroll to position [686, 0]
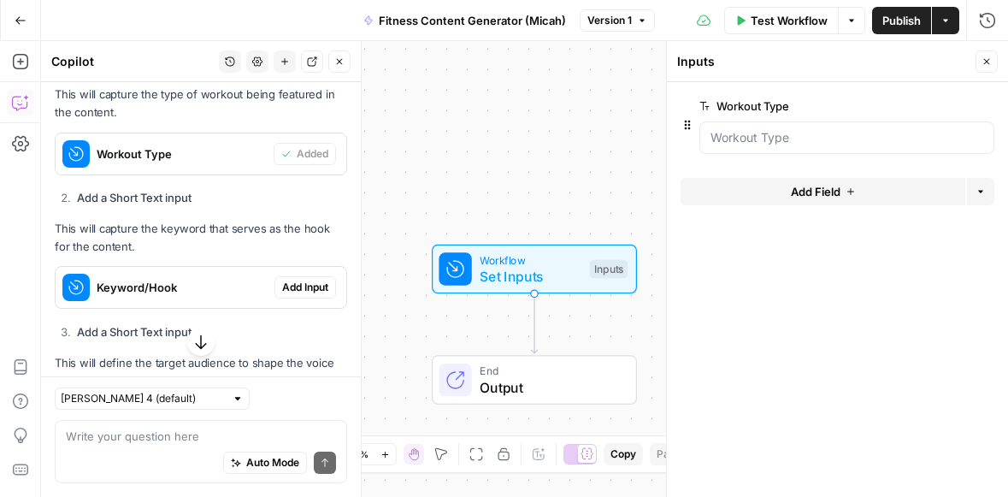
click at [295, 287] on span "Add Input" at bounding box center [305, 287] width 46 height 15
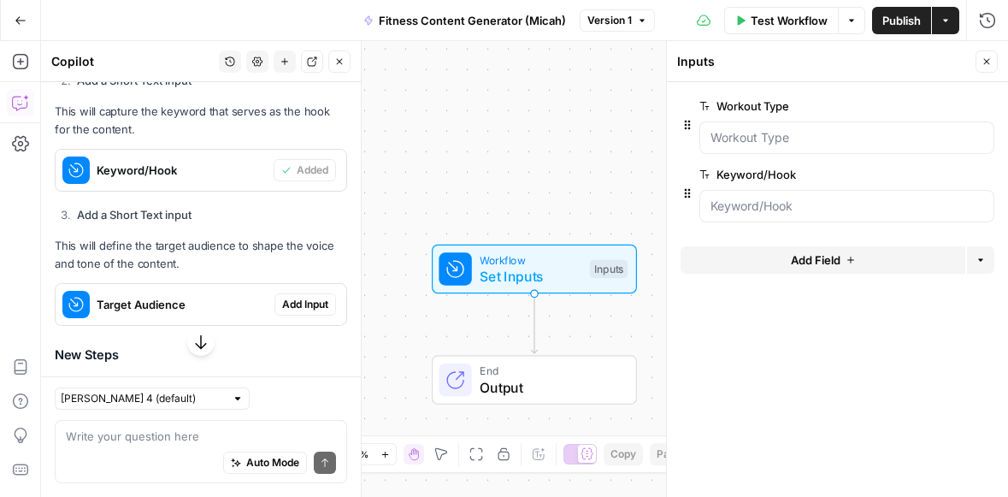
scroll to position [785, 0]
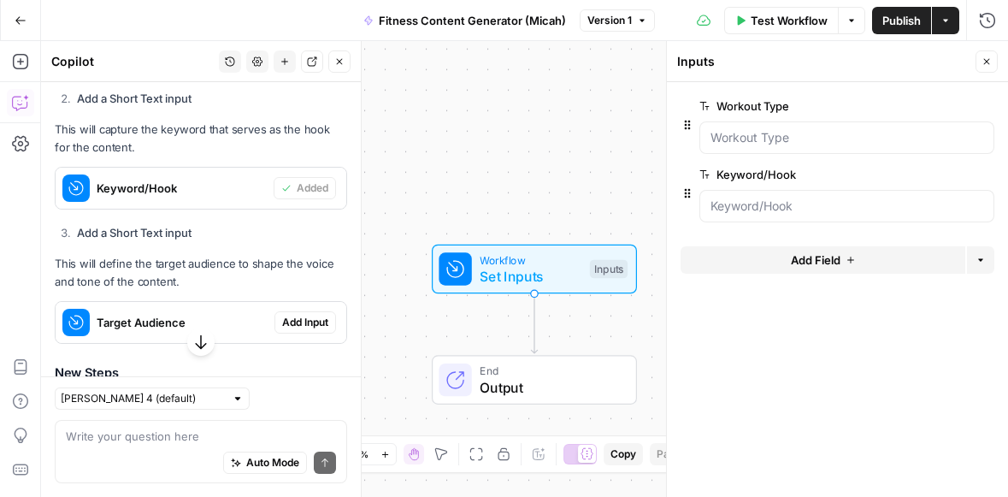
click at [282, 325] on span "Add Input" at bounding box center [305, 322] width 46 height 15
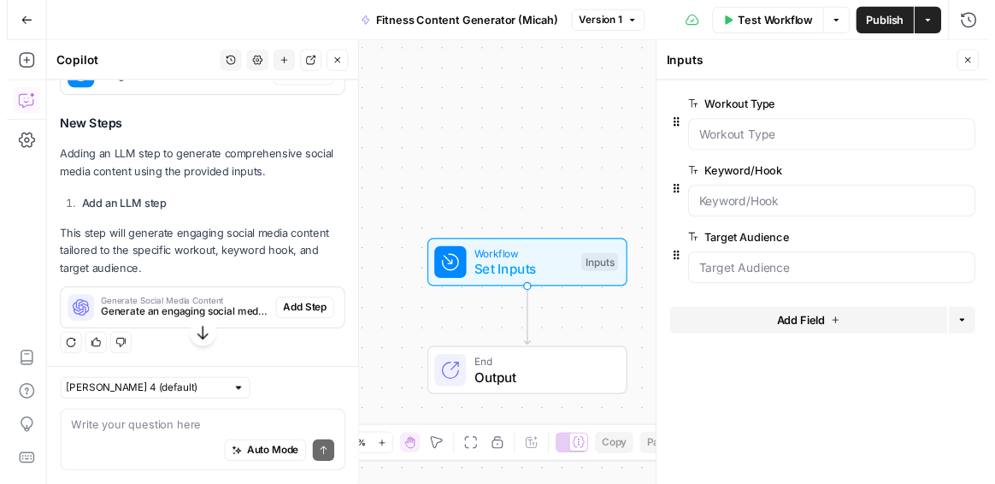
scroll to position [1033, 0]
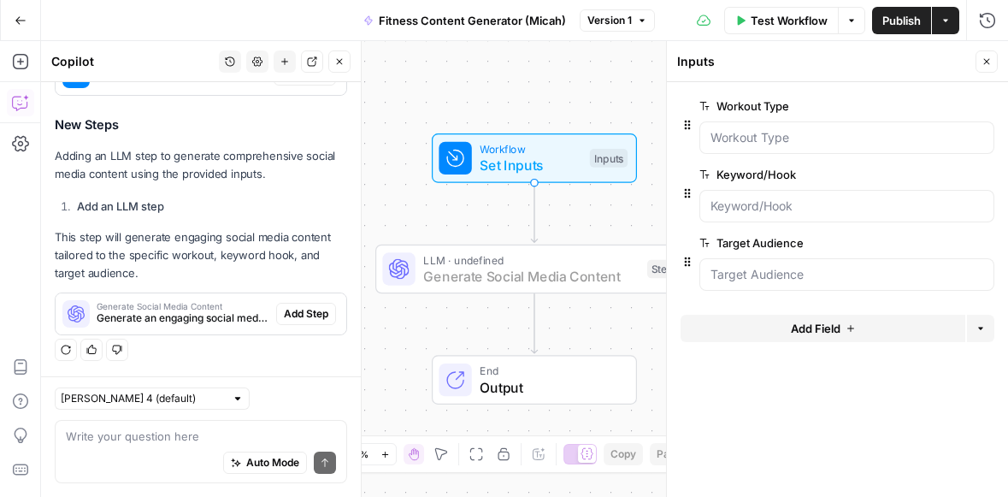
click at [294, 318] on span "Add Step" at bounding box center [306, 313] width 44 height 15
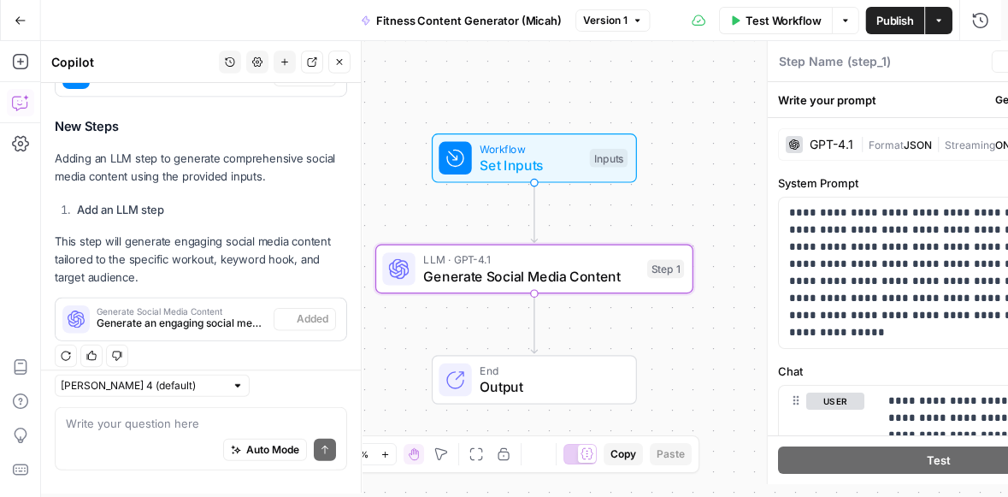
type textarea "Generate Social Media Content"
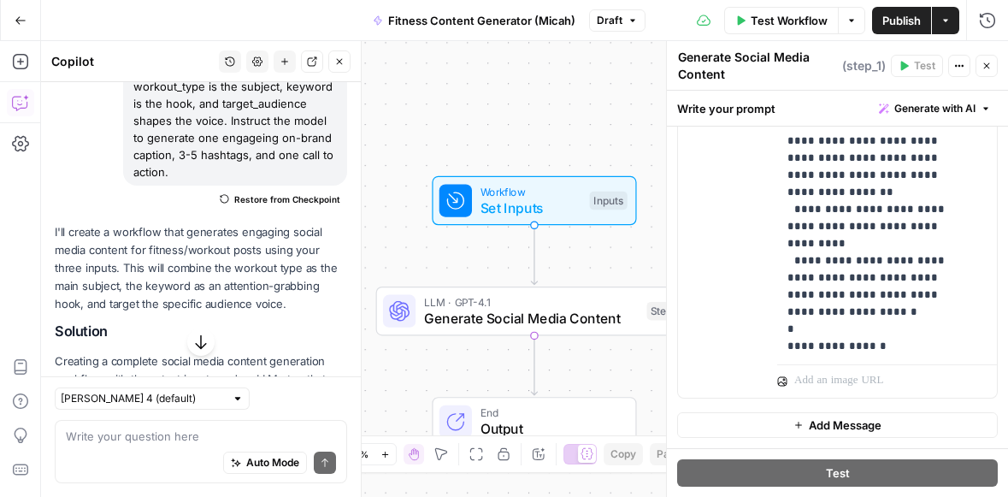
scroll to position [200, 0]
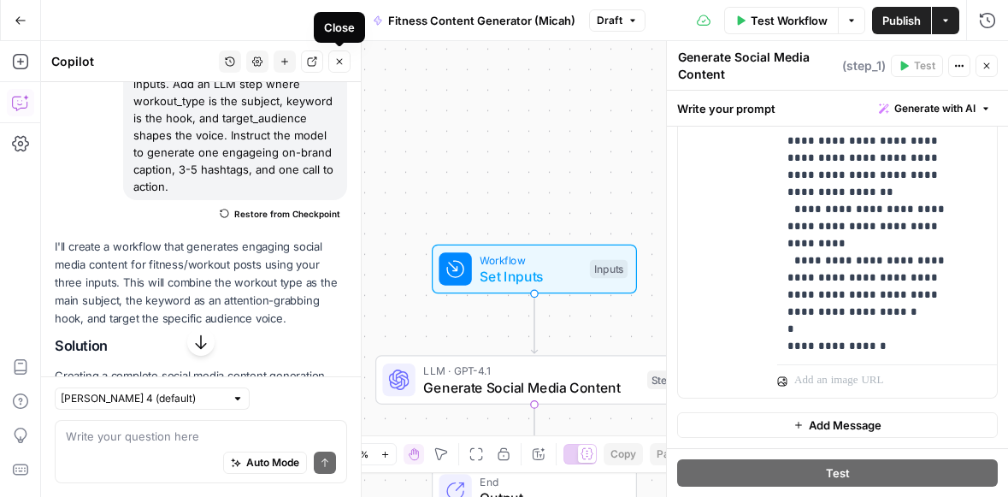
click at [341, 62] on icon "button" at bounding box center [339, 61] width 10 height 10
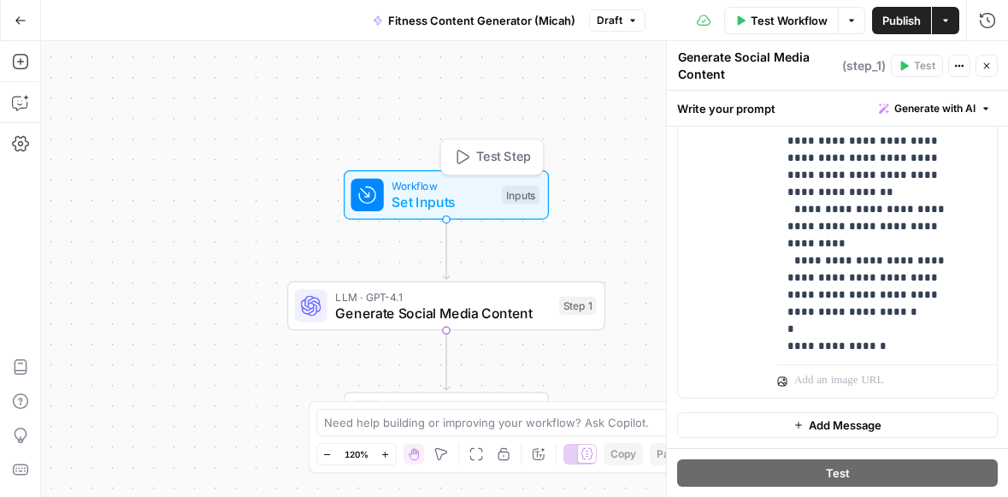
click at [417, 200] on span "Set Inputs" at bounding box center [443, 202] width 102 height 21
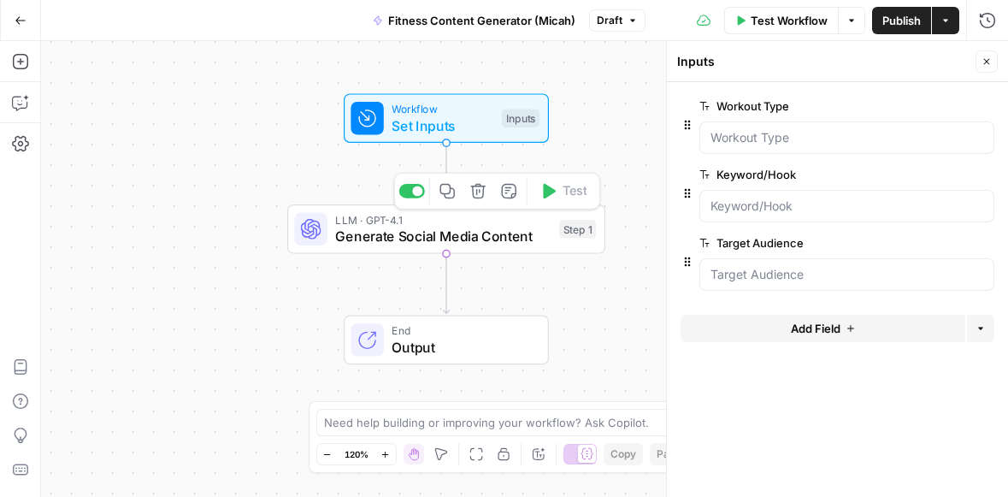
click at [419, 239] on span "Generate Social Media Content" at bounding box center [442, 236] width 215 height 21
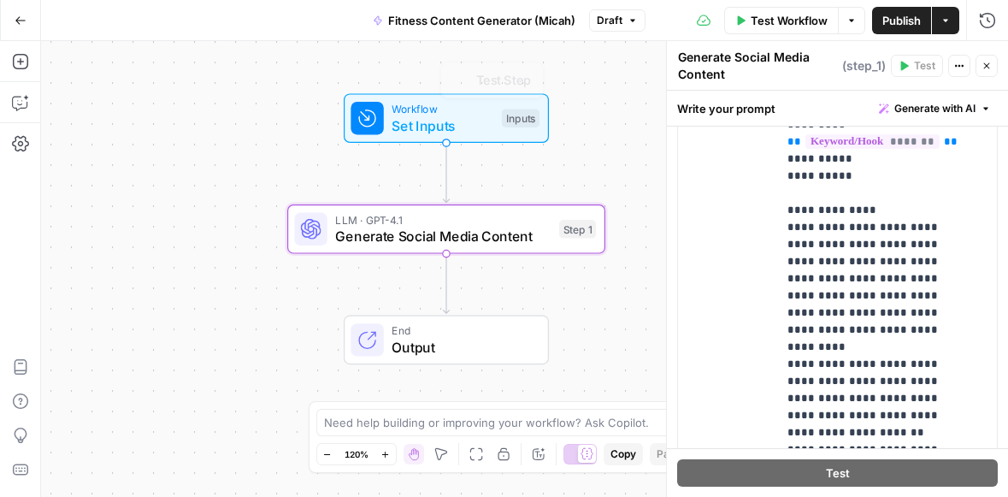
scroll to position [382, 0]
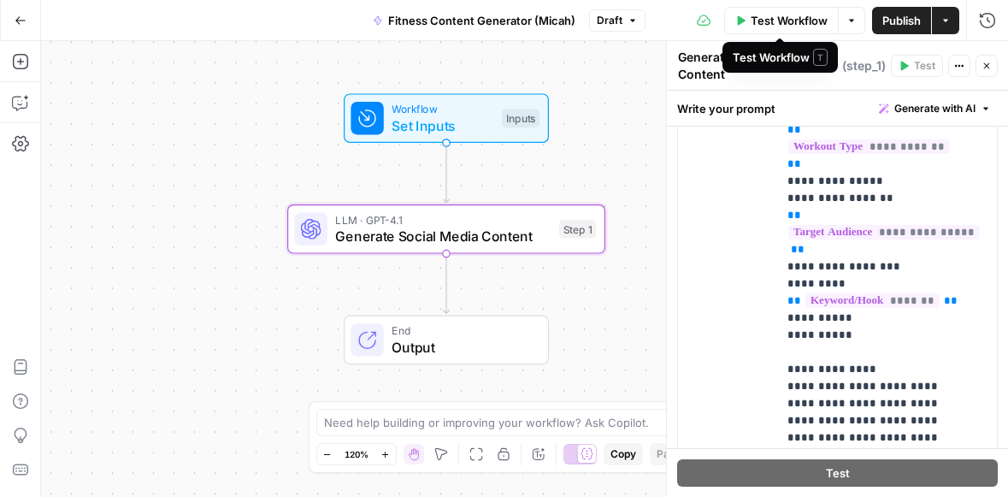
click at [784, 17] on span "Test Workflow" at bounding box center [789, 20] width 77 height 17
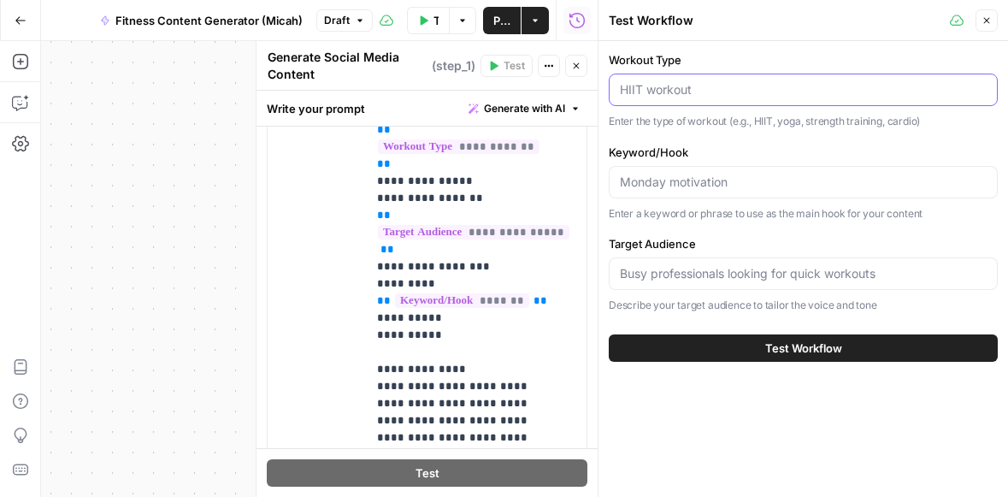
click at [708, 97] on input "Workout Type" at bounding box center [803, 89] width 367 height 17
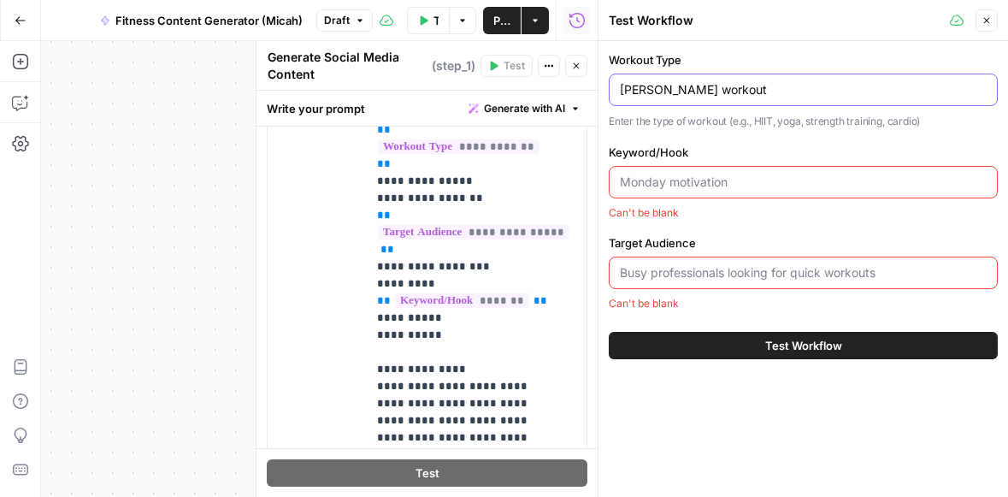
type input "[PERSON_NAME] workout"
click at [847, 196] on div at bounding box center [803, 182] width 389 height 32
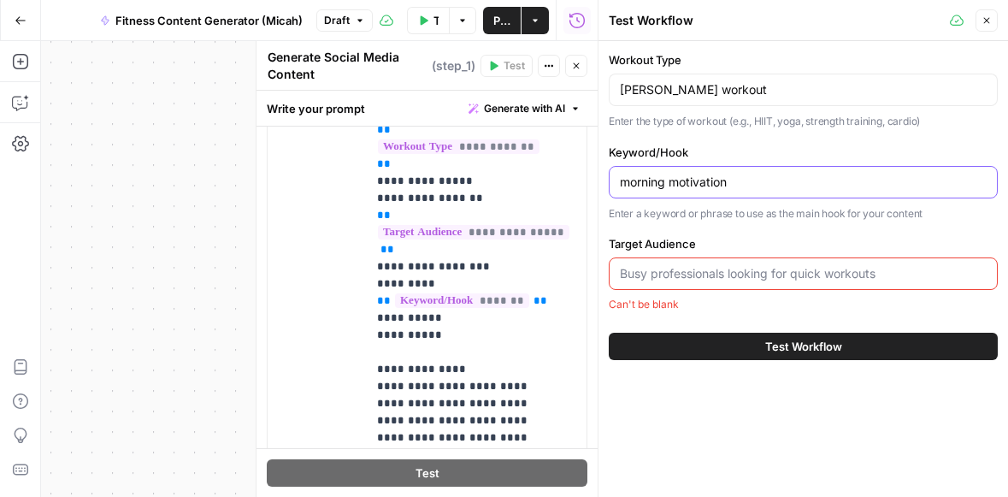
type input "morning motivation"
click at [843, 277] on input "Target Audience" at bounding box center [803, 273] width 367 height 17
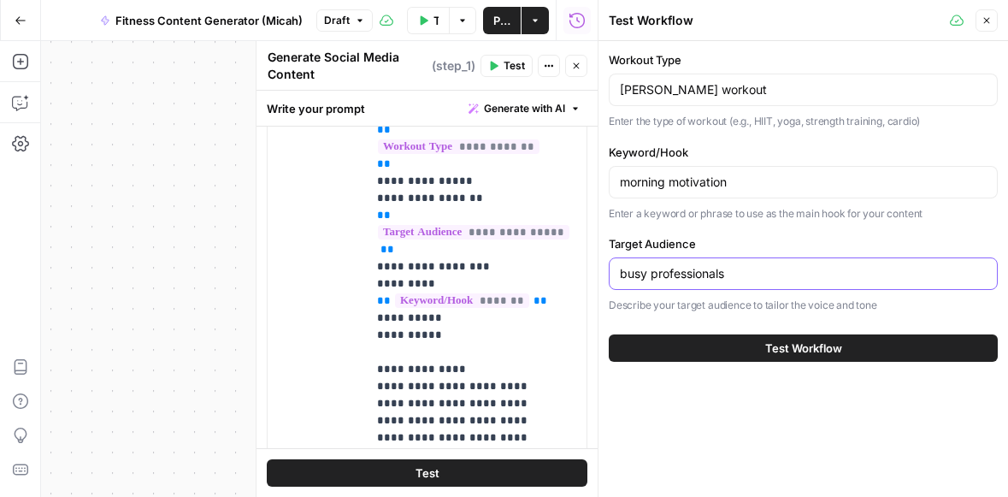
type input "busy professionals"
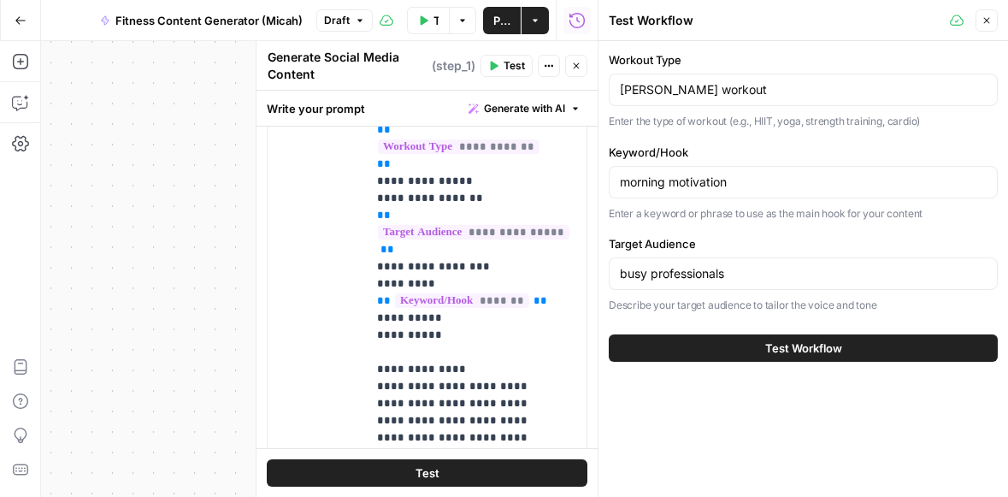
click at [781, 351] on span "Test Workflow" at bounding box center [803, 347] width 77 height 17
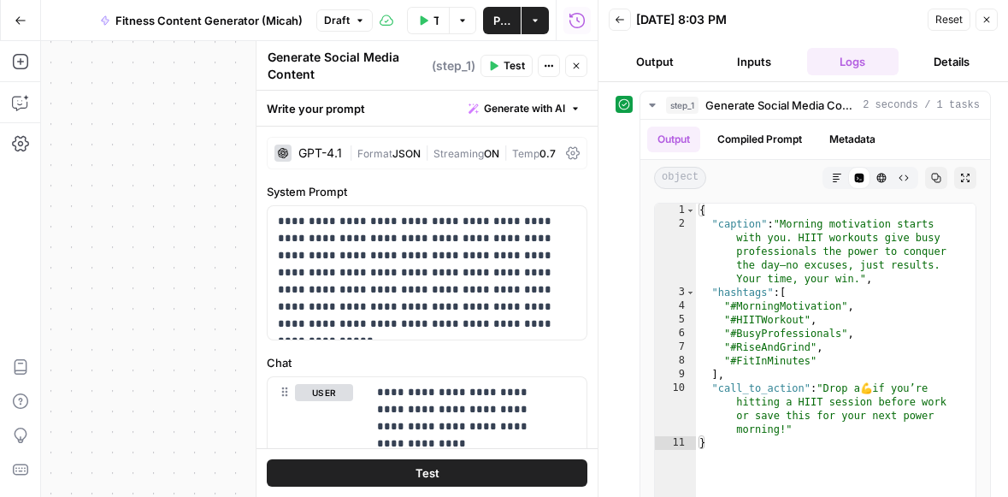
click at [579, 70] on icon "button" at bounding box center [576, 66] width 10 height 10
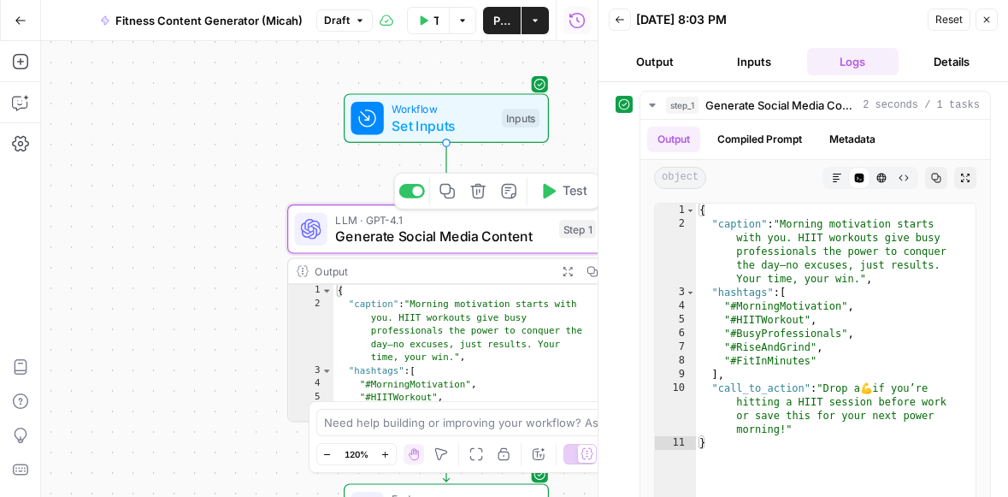
click at [569, 200] on button "Test" at bounding box center [563, 191] width 63 height 27
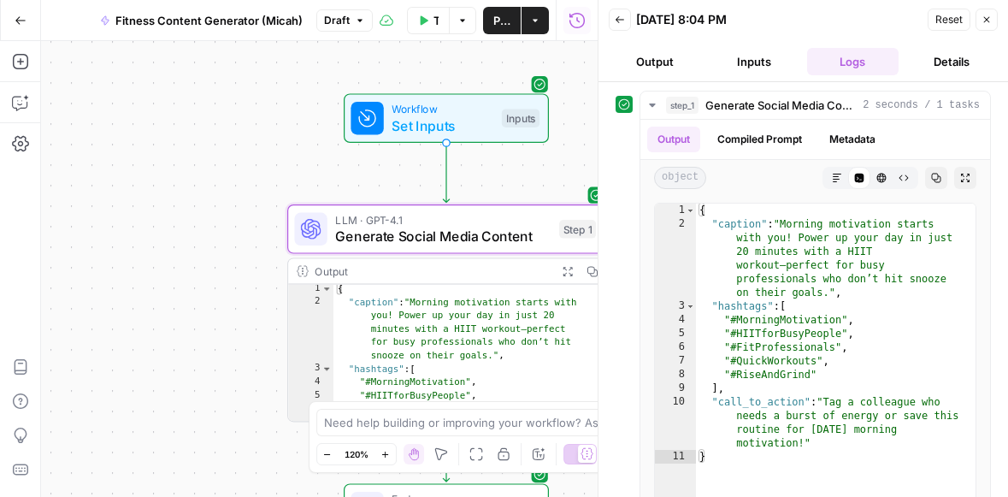
scroll to position [2, 0]
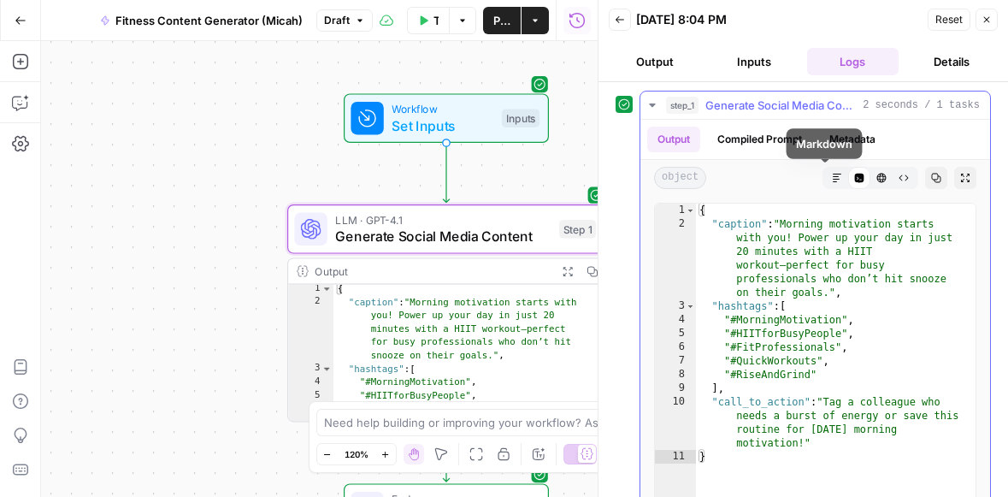
click at [832, 181] on icon "button" at bounding box center [837, 178] width 10 height 10
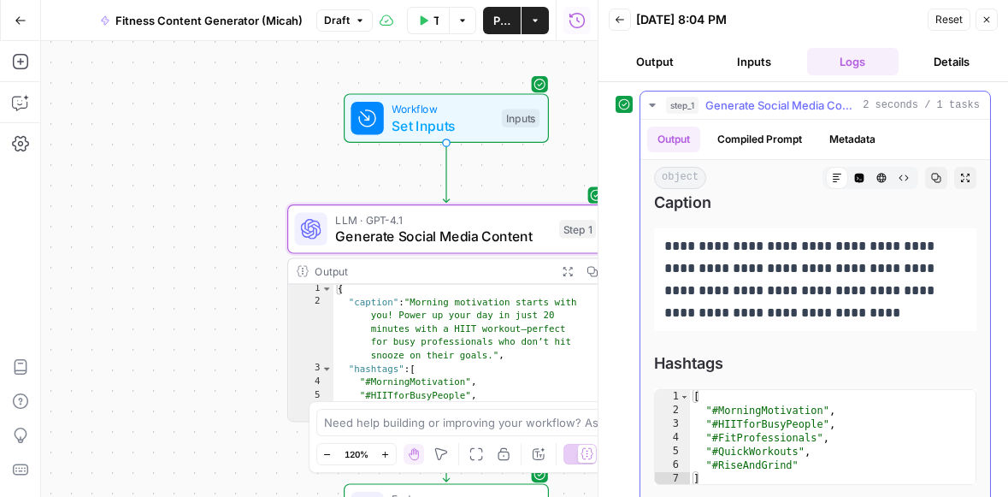
scroll to position [27, 0]
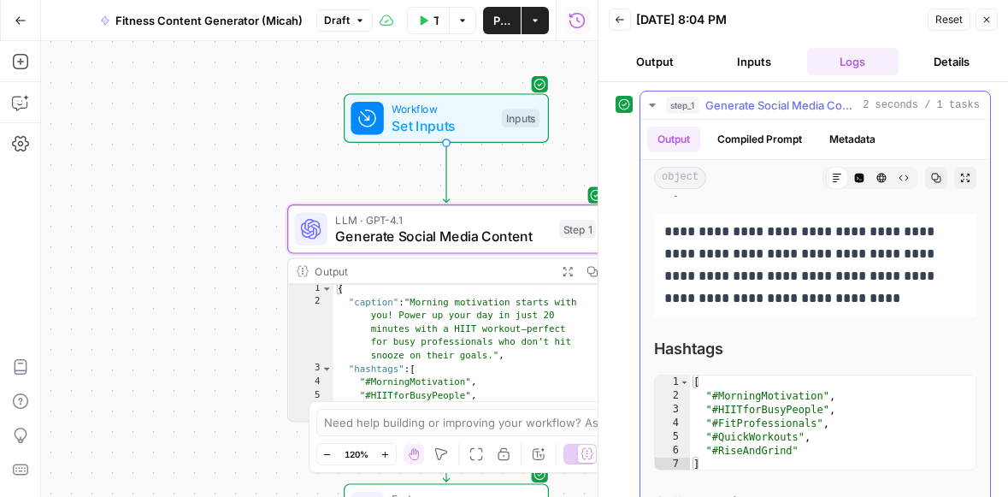
type textarea "**********"
click at [798, 440] on div "[ "#MorningMotivation" , "#HIITforBusyPeople" , "#FitProfessionals" , "#QuickWo…" at bounding box center [833, 436] width 286 height 123
click at [870, 171] on button "HTML Viewer" at bounding box center [881, 178] width 22 height 22
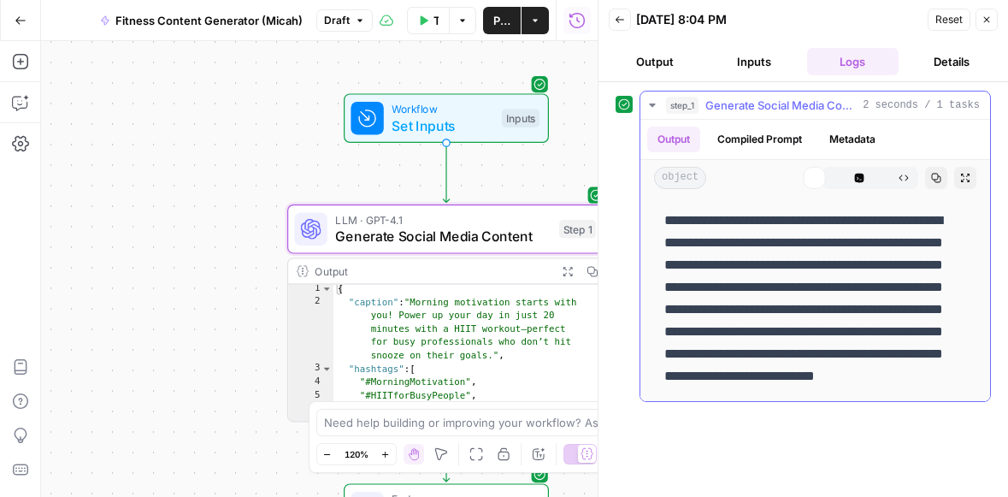
scroll to position [0, 0]
click at [903, 179] on icon "button" at bounding box center [904, 178] width 10 height 10
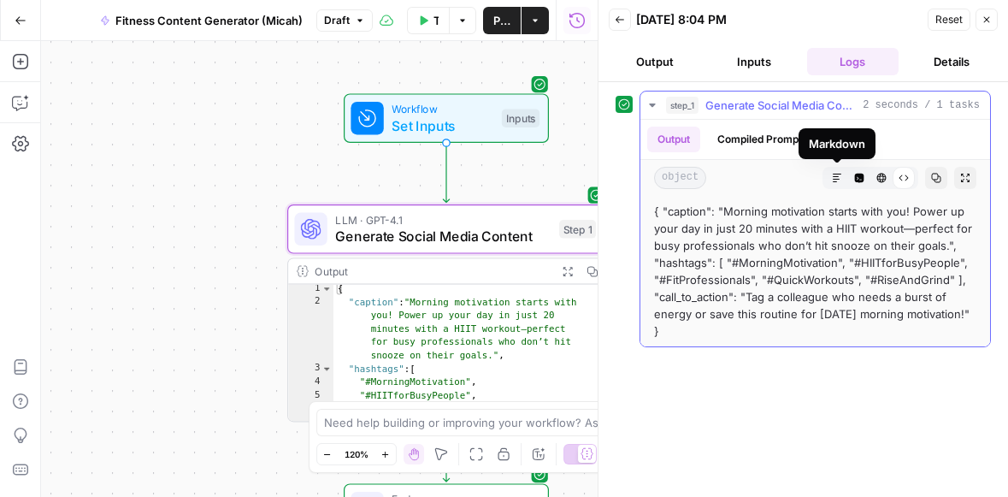
click at [842, 180] on button "Markdown" at bounding box center [837, 178] width 22 height 22
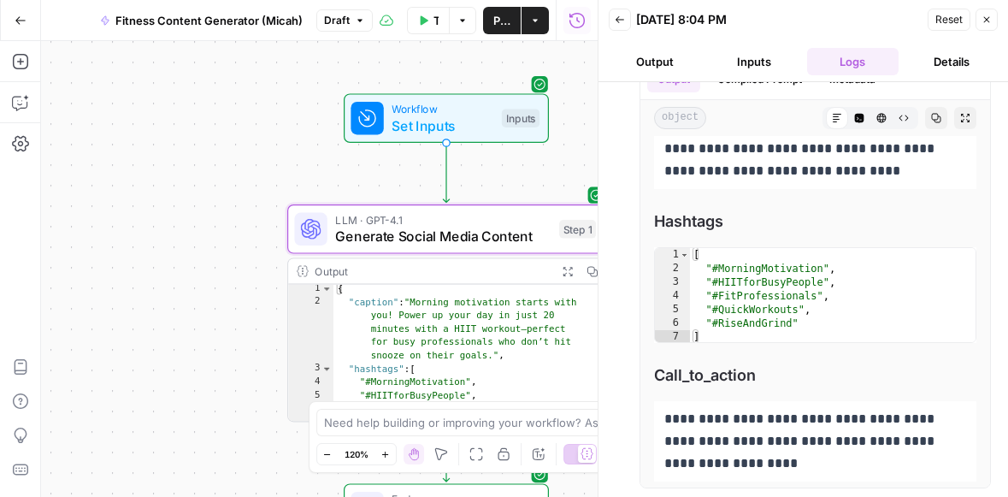
scroll to position [95, 0]
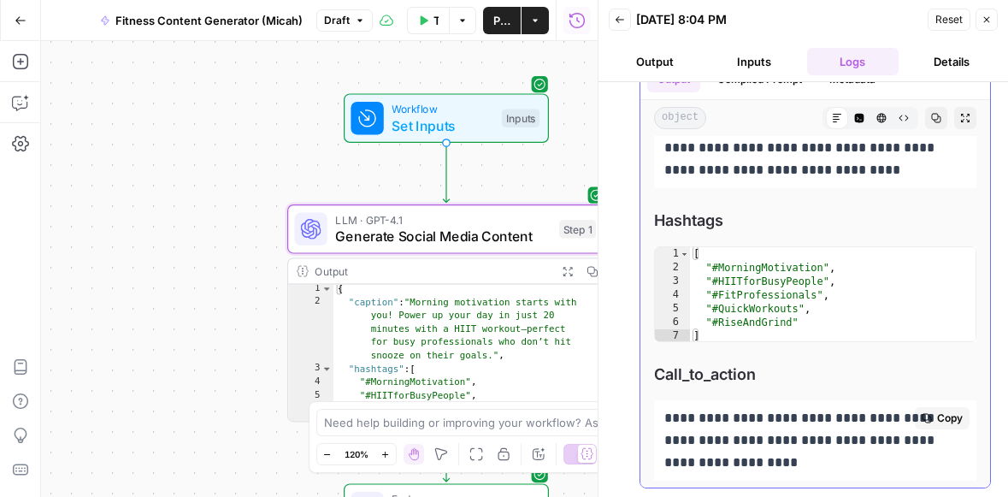
click at [796, 444] on p "**********" at bounding box center [802, 440] width 276 height 67
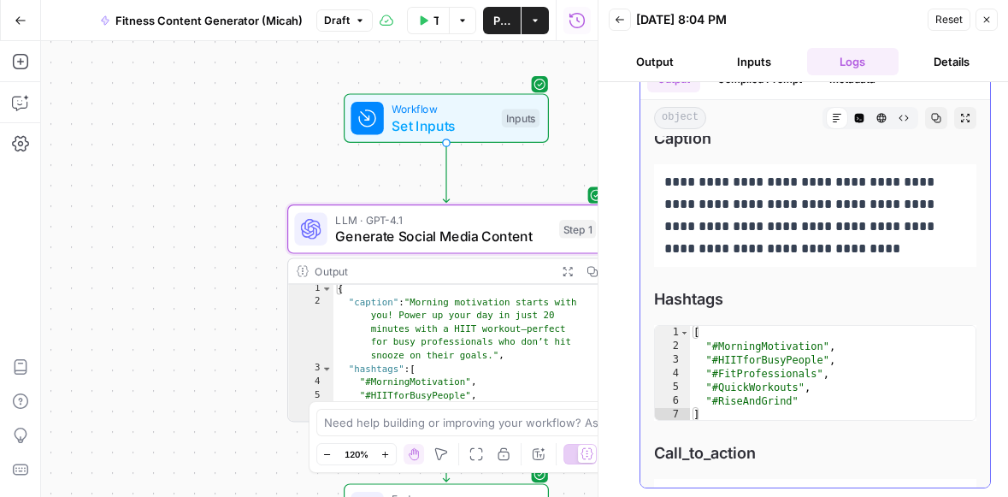
scroll to position [0, 0]
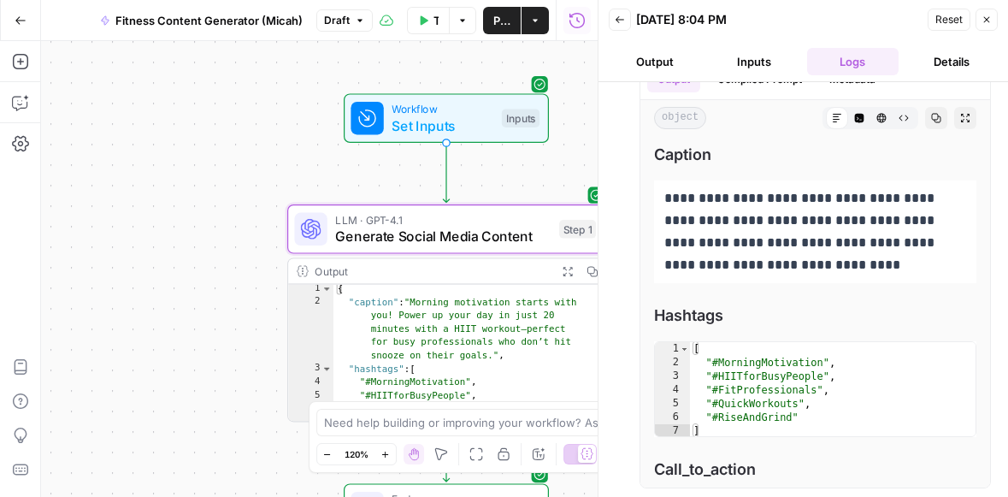
click at [516, 11] on button "Publish" at bounding box center [502, 20] width 38 height 27
